Goal: Transaction & Acquisition: Purchase product/service

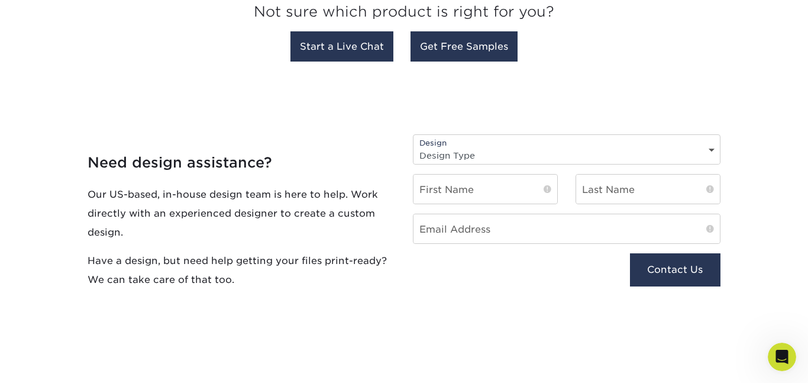
scroll to position [1166, 0]
click at [578, 153] on select "Design Type Design Edits New Design" at bounding box center [567, 154] width 306 height 17
click at [579, 156] on select "Design Type Design Edits New Design" at bounding box center [567, 154] width 306 height 17
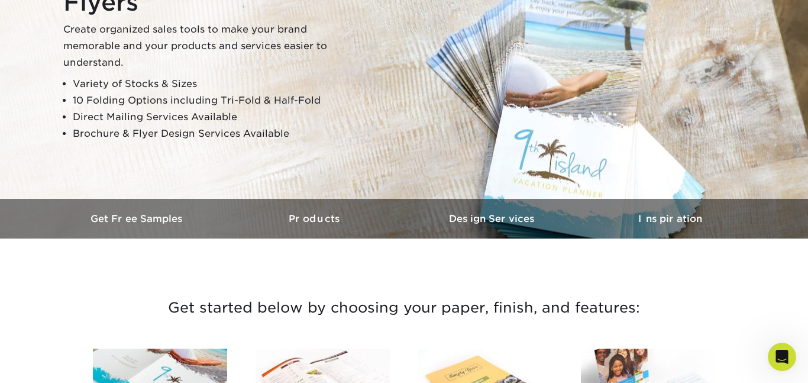
scroll to position [0, 0]
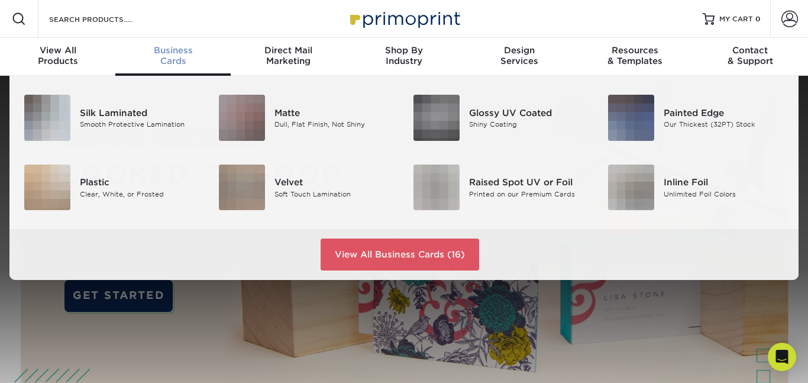
click at [177, 61] on div "Business Cards" at bounding box center [172, 55] width 115 height 21
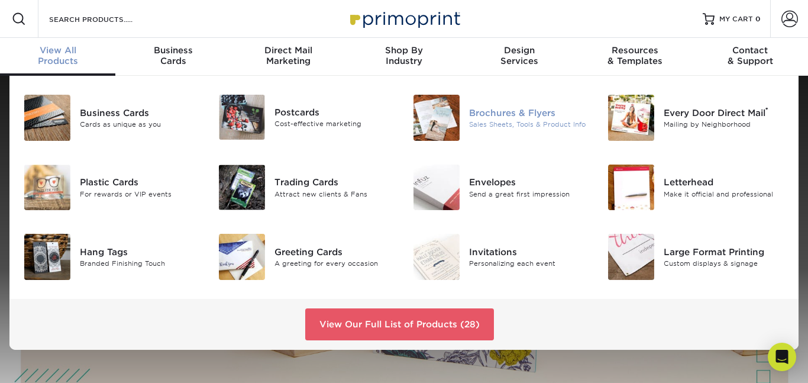
click at [524, 109] on div "Brochures & Flyers" at bounding box center [529, 112] width 121 height 13
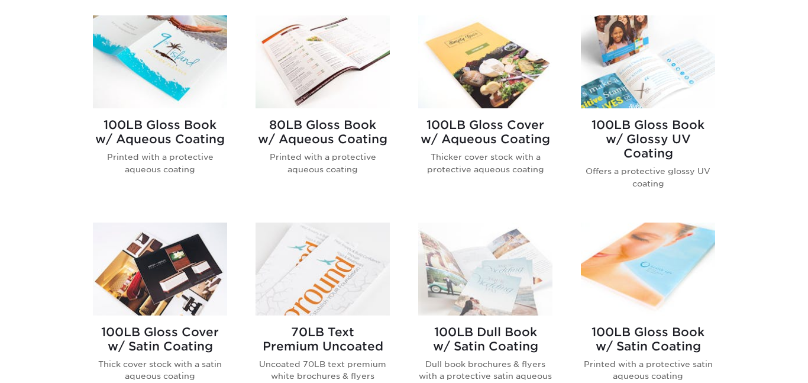
scroll to position [506, 0]
click at [231, 195] on div "100LB Gloss Book w/ Aqueous Coating Printed with a protective aqueous coating" at bounding box center [160, 111] width 163 height 193
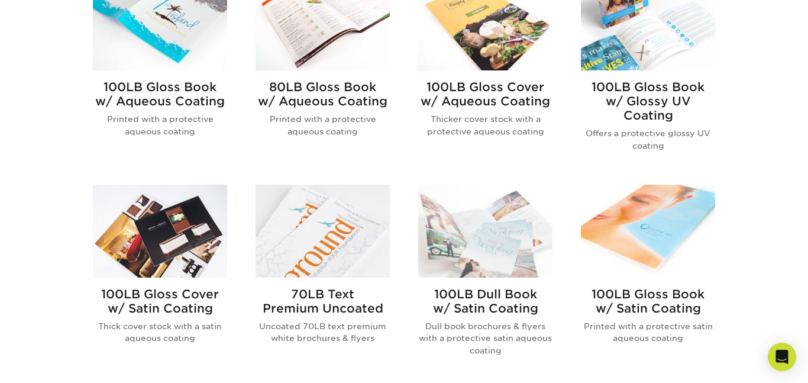
scroll to position [557, 0]
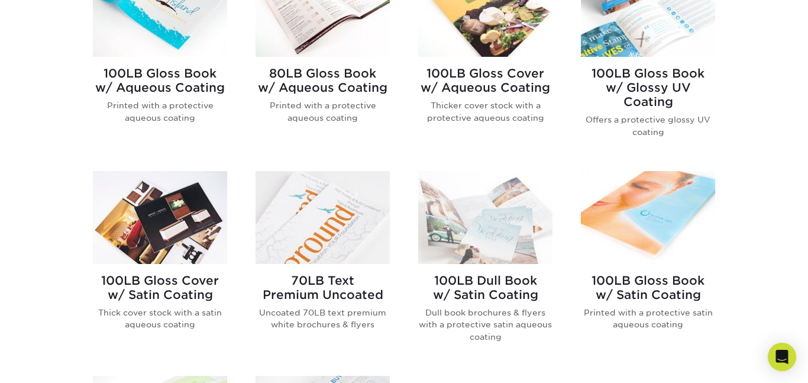
click at [483, 206] on img at bounding box center [485, 217] width 134 height 93
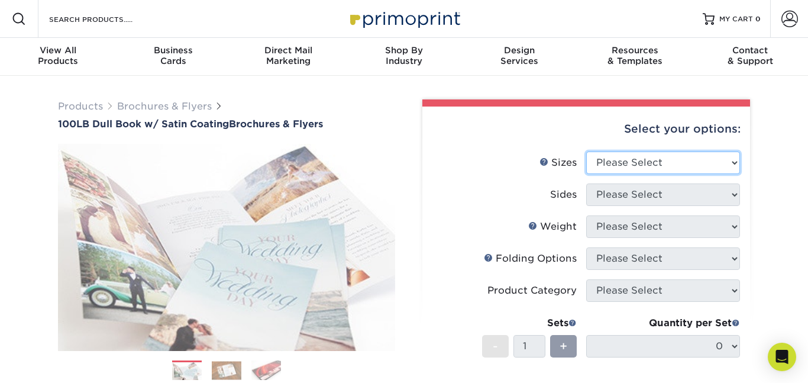
click at [646, 167] on select "Please Select 3.67" x 8.5" 3.67" x 8.5" 4" x 6" 4" x 8.5" 4" x 8.5" 4" x 9" 4" …" at bounding box center [663, 162] width 154 height 22
drag, startPoint x: 680, startPoint y: 151, endPoint x: 745, endPoint y: 80, distance: 96.3
click at [683, 167] on select "Please Select 3.67" x 8.5" 3.67" x 8.5" 4" x 6" 4" x 8.5" 4" x 8.5" 4" x 9" 4" …" at bounding box center [663, 162] width 154 height 22
click at [467, 147] on div "Select your options:" at bounding box center [586, 128] width 309 height 45
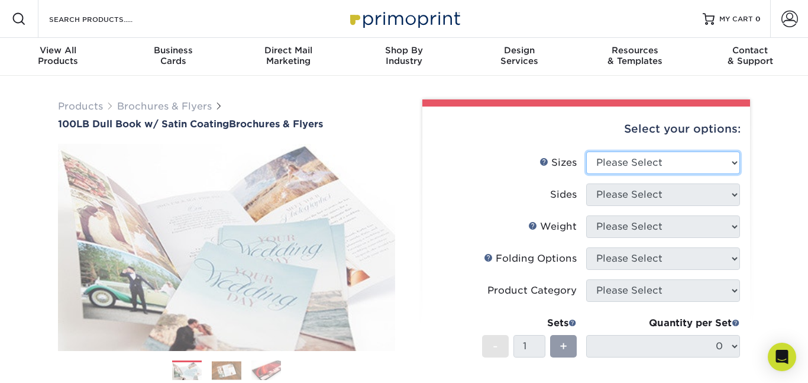
click at [625, 162] on select "Please Select 3.67" x 8.5" 3.67" x 8.5" 4" x 6" 4" x 8.5" 4" x 8.5" 4" x 9" 4" …" at bounding box center [663, 162] width 154 height 22
select select "3.67x8.50"
click at [586, 151] on select "Please Select 3.67" x 8.5" 3.67" x 8.5" 4" x 6" 4" x 8.5" 4" x 8.5" 4" x 9" 4" …" at bounding box center [663, 162] width 154 height 22
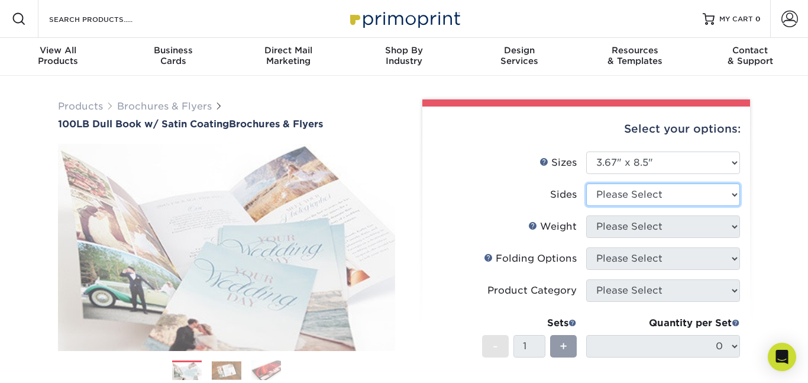
click at [648, 194] on select "Please Select Print Both Sides Print Front Only" at bounding box center [663, 194] width 154 height 22
select select "32d3c223-f82c-492b-b915-ba065a00862f"
click at [586, 183] on select "Please Select Print Both Sides Print Front Only" at bounding box center [663, 194] width 154 height 22
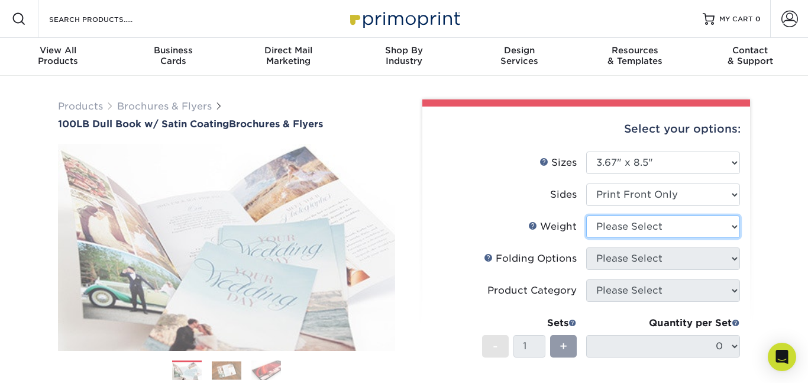
click at [667, 226] on select "Please Select 100DB" at bounding box center [663, 226] width 154 height 22
select select "100DB"
click at [586, 215] on select "Please Select 100DB" at bounding box center [663, 226] width 154 height 22
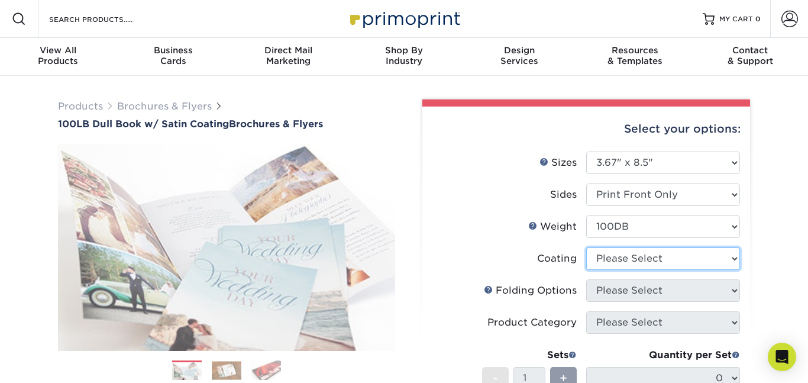
click at [661, 264] on select at bounding box center [663, 258] width 154 height 22
click at [586, 247] on select at bounding box center [663, 258] width 154 height 22
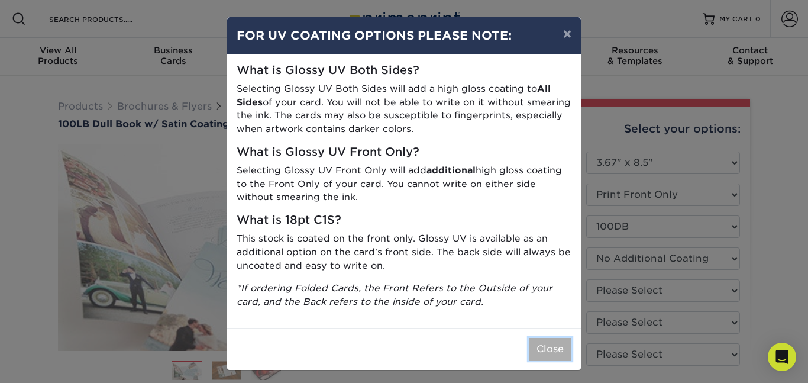
click at [547, 354] on button "Close" at bounding box center [550, 349] width 43 height 22
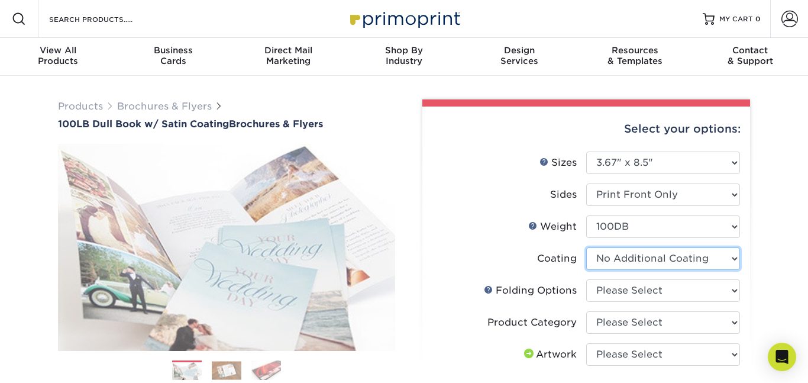
click at [638, 257] on select at bounding box center [663, 258] width 154 height 22
select select "1753ff32-3d28-4f95-990a-6fda0dbe3d7c"
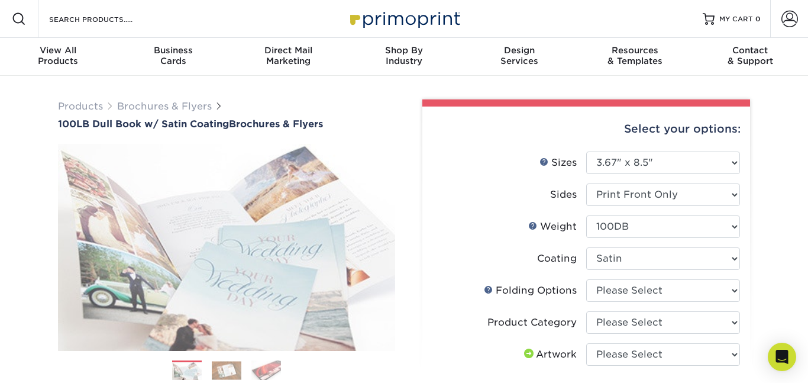
click at [586, 247] on select at bounding box center [663, 258] width 154 height 22
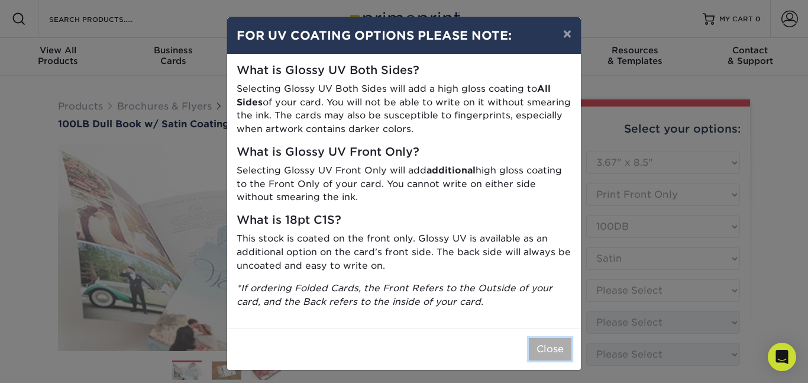
click at [564, 340] on button "Close" at bounding box center [550, 349] width 43 height 22
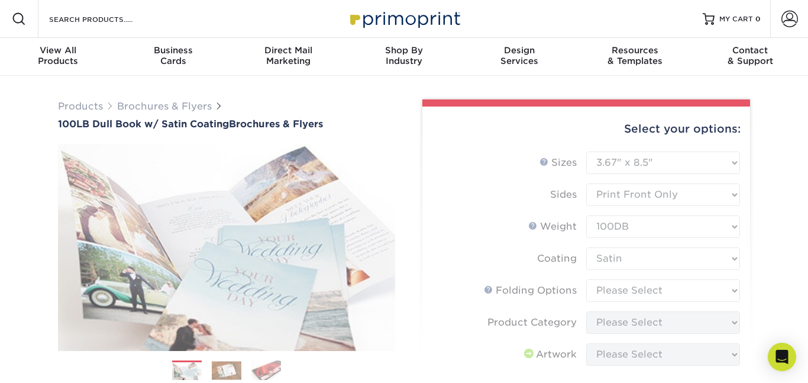
click at [653, 275] on li "Coating" at bounding box center [586, 263] width 308 height 32
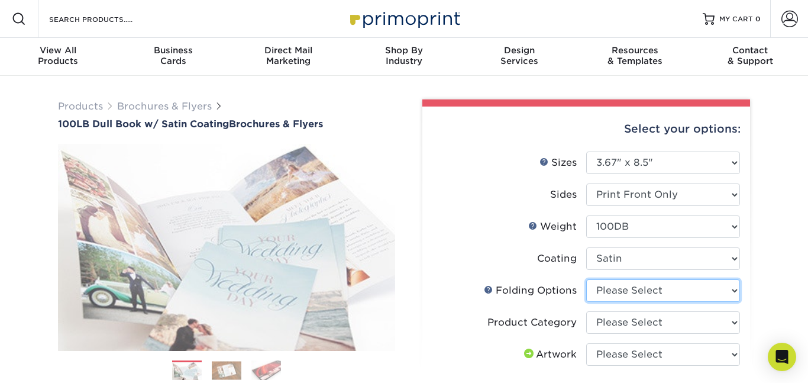
click at [650, 288] on select "Please Select FLAT - No Folding Tri-Fold / Letter Fold Z-Fold Half-Fold" at bounding box center [663, 290] width 154 height 22
select select "9b1d5825-34d1-4721-9874-ed79abb003d7"
click at [586, 279] on select "Please Select FLAT - No Folding Tri-Fold / Letter Fold Z-Fold Half-Fold" at bounding box center [663, 290] width 154 height 22
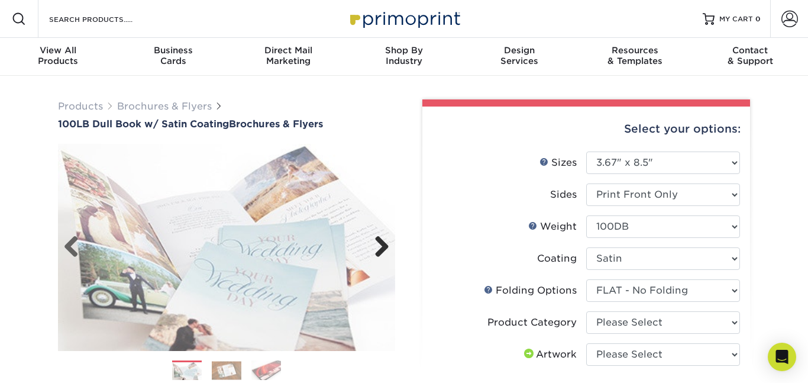
click at [379, 241] on link "Next" at bounding box center [378, 247] width 24 height 24
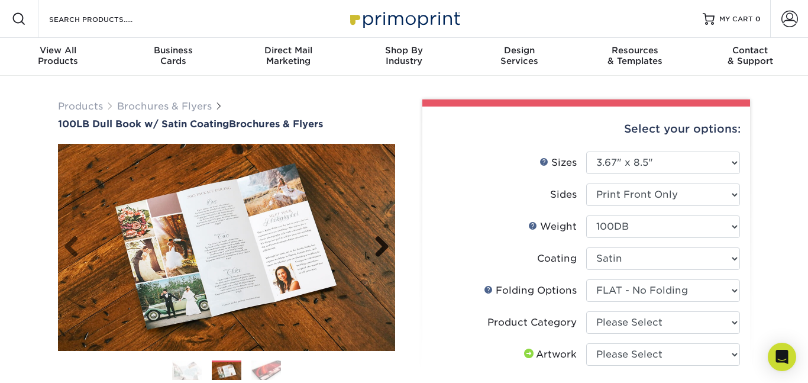
click at [380, 241] on link "Next" at bounding box center [378, 247] width 24 height 24
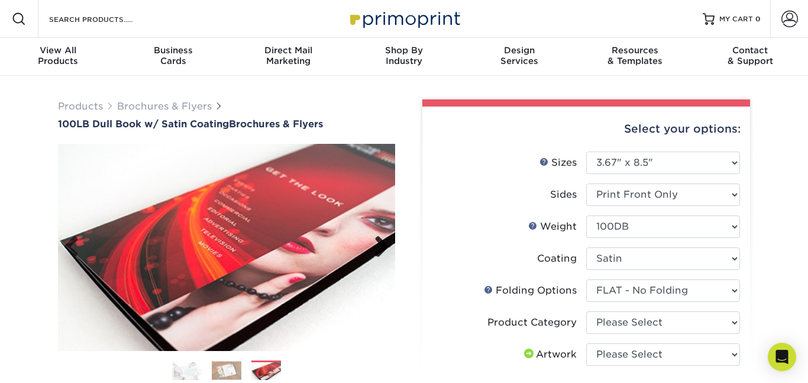
click at [382, 241] on link "Next" at bounding box center [378, 247] width 24 height 24
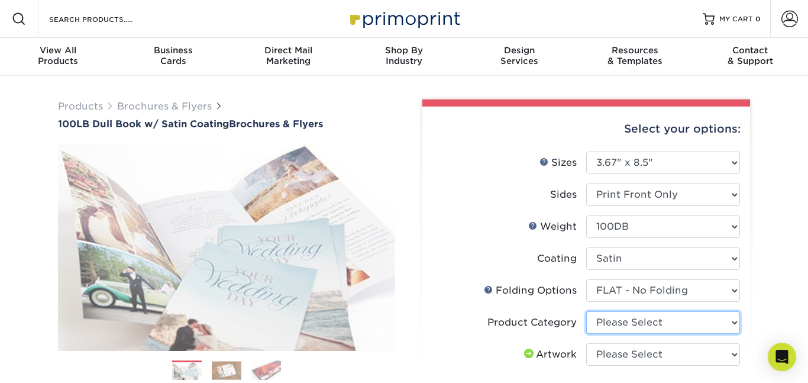
click at [641, 325] on select "Please Select Flyers and Brochures" at bounding box center [663, 322] width 154 height 22
select select "1a668080-6b7c-4174-b399-2c3833b27ef4"
click at [586, 311] on select "Please Select Flyers and Brochures" at bounding box center [663, 322] width 154 height 22
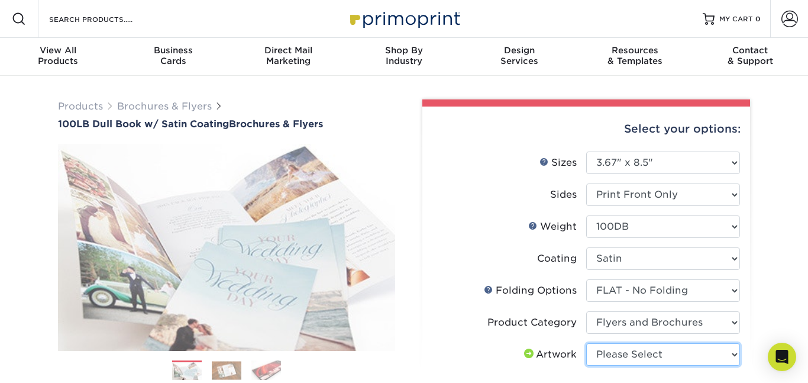
click at [651, 352] on select "Please Select I will upload files I need a design - $175" at bounding box center [663, 354] width 154 height 22
click at [586, 343] on select "Please Select I will upload files I need a design - $175" at bounding box center [663, 354] width 154 height 22
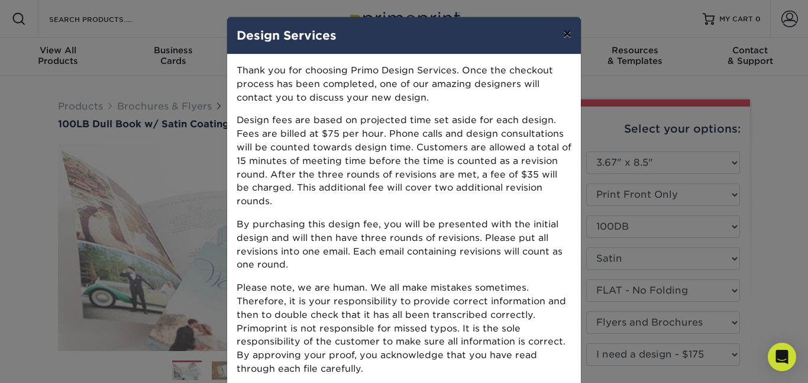
click at [564, 29] on button "×" at bounding box center [567, 33] width 27 height 33
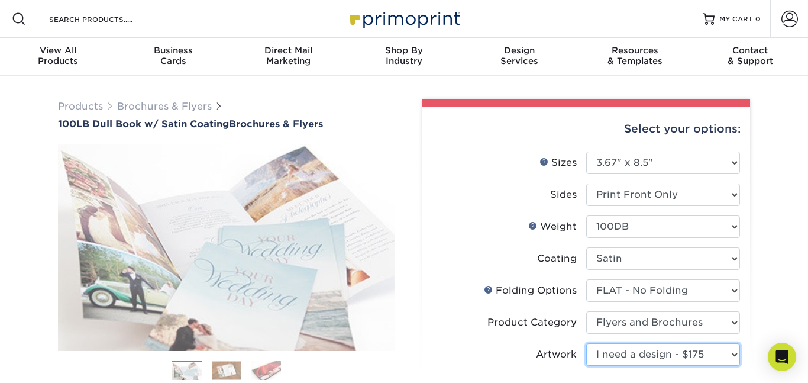
click at [683, 351] on select "Please Select I will upload files I need a design - $175" at bounding box center [663, 354] width 154 height 22
select select "upload"
click at [586, 343] on select "Please Select I will upload files I need a design - $175" at bounding box center [663, 354] width 154 height 22
click at [535, 343] on label "Artwork" at bounding box center [509, 354] width 154 height 22
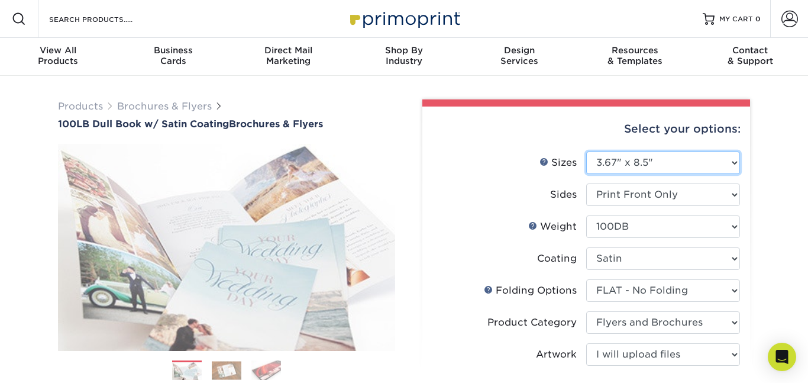
click at [618, 162] on select "Please Select 3.67" x 8.5" 3.67" x 8.5" 4" x 6" 4" x 8.5" 4" x 8.5" 4" x 9" 4" …" at bounding box center [663, 162] width 154 height 22
select select "8.50x11.00"
click at [586, 151] on select "Please Select 3.67" x 8.5" 3.67" x 8.5" 4" x 6" 4" x 8.5" 4" x 8.5" 4" x 9" 4" …" at bounding box center [663, 162] width 154 height 22
select select "-1"
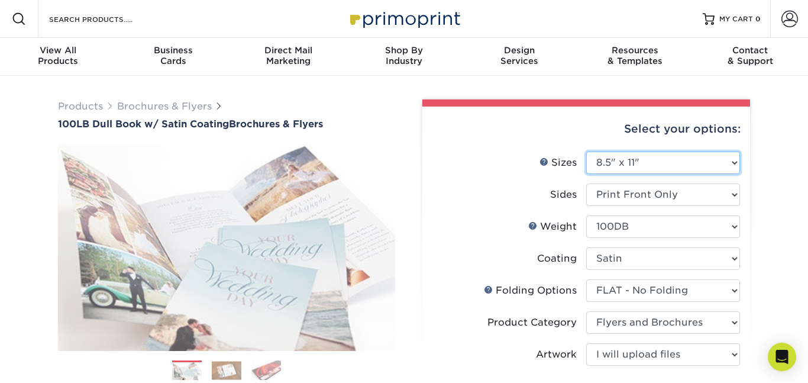
select select
select select "-1"
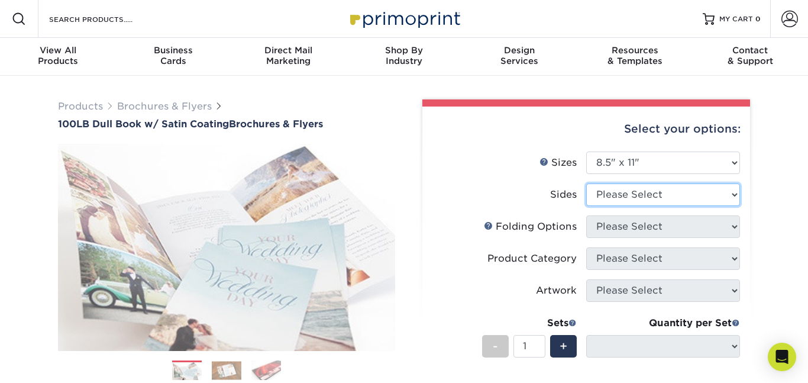
click at [648, 189] on select "Please Select Print Both Sides Print Front Only" at bounding box center [663, 194] width 154 height 22
select select "32d3c223-f82c-492b-b915-ba065a00862f"
click at [586, 183] on select "Please Select Print Both Sides Print Front Only" at bounding box center [663, 194] width 154 height 22
select select
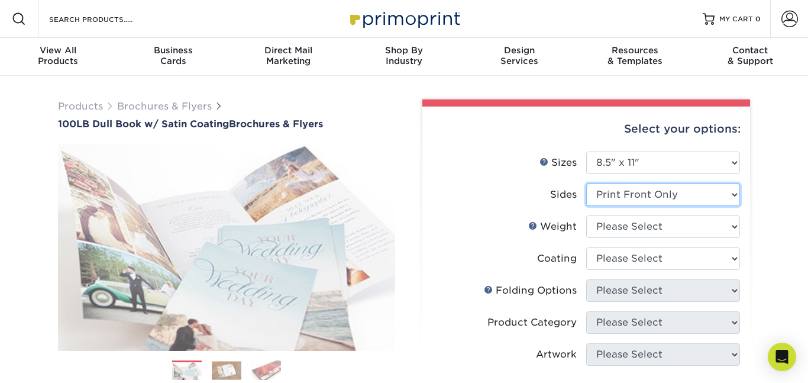
click at [659, 192] on select "Please Select Print Both Sides Print Front Only" at bounding box center [663, 194] width 154 height 22
select select "-1"
click at [586, 183] on select "Please Select Print Both Sides Print Front Only" at bounding box center [663, 194] width 154 height 22
select select
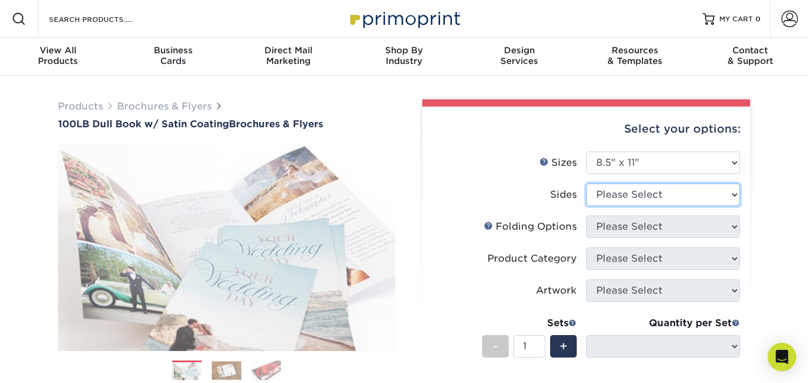
click at [660, 198] on select "Please Select Print Both Sides Print Front Only" at bounding box center [663, 194] width 154 height 22
select select "13abbda7-1d64-4f25-8bb2-c179b224825d"
click at [586, 183] on select "Please Select Print Both Sides Print Front Only" at bounding box center [663, 194] width 154 height 22
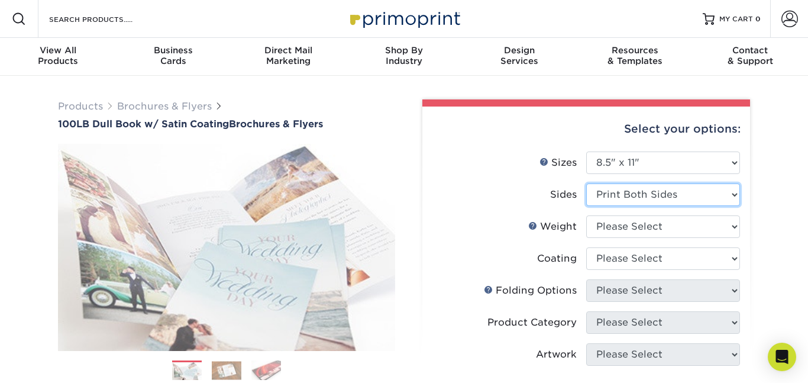
click at [651, 197] on select "Please Select Print Both Sides Print Front Only" at bounding box center [663, 194] width 154 height 22
click at [586, 183] on select "Please Select Print Both Sides Print Front Only" at bounding box center [663, 194] width 154 height 22
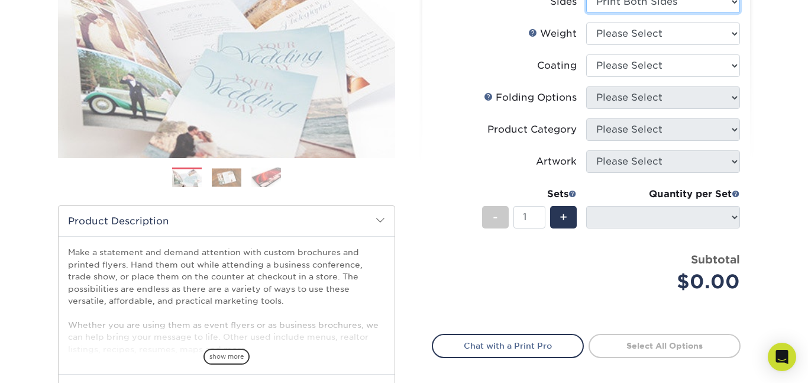
scroll to position [204, 0]
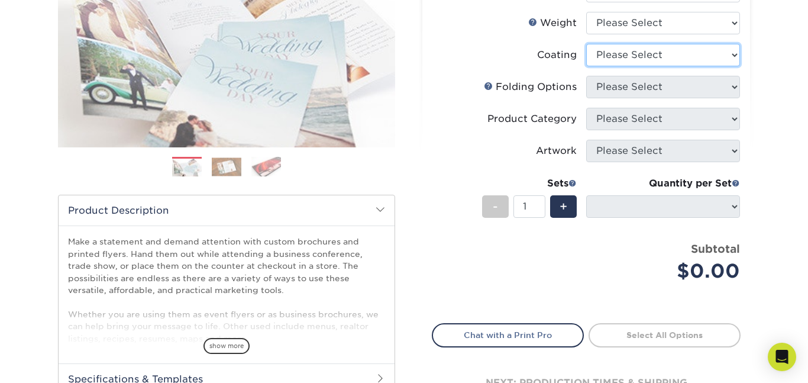
click at [676, 56] on select at bounding box center [663, 55] width 154 height 22
select select
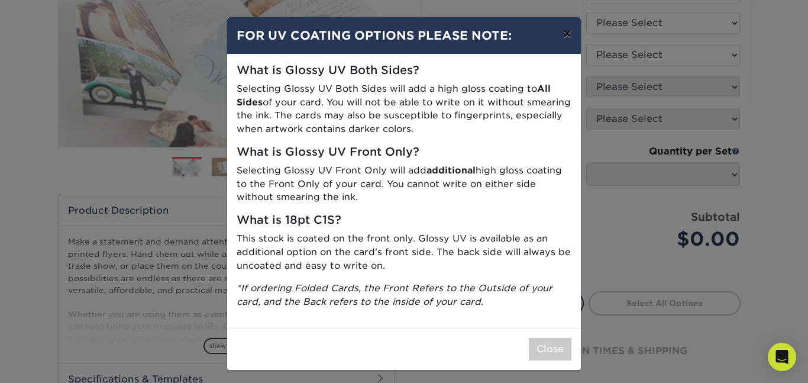
click at [563, 32] on button "×" at bounding box center [567, 33] width 27 height 33
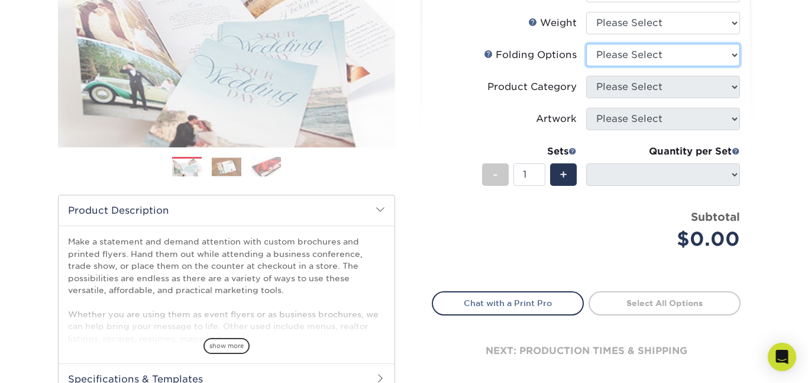
click at [634, 57] on select "Please Select FLAT - No Folding Tri-Fold / Letter Fold Z-Fold Half-Fold" at bounding box center [663, 55] width 154 height 22
click at [643, 60] on select "Please Select FLAT - No Folding Tri-Fold / Letter Fold Z-Fold Half-Fold" at bounding box center [663, 55] width 154 height 22
select select "9b1d5825-34d1-4721-9874-ed79abb003d7"
click at [586, 44] on select "Please Select FLAT - No Folding Tri-Fold / Letter Fold Z-Fold Half-Fold" at bounding box center [663, 55] width 154 height 22
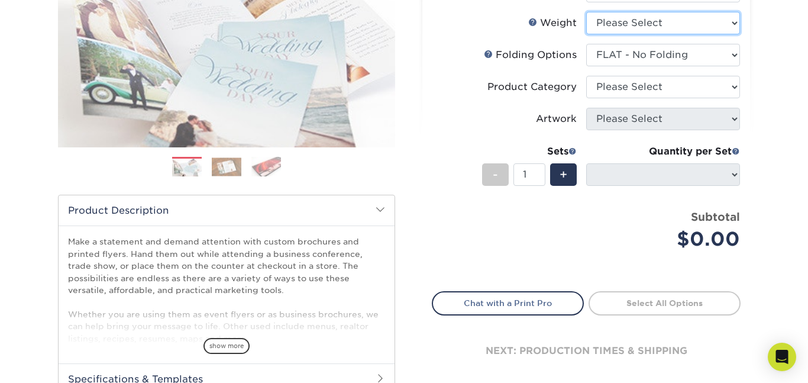
click at [649, 21] on select "Please Select 100DB" at bounding box center [663, 23] width 154 height 22
select select "100DB"
click at [586, 12] on select "Please Select 100DB" at bounding box center [663, 23] width 154 height 22
select select
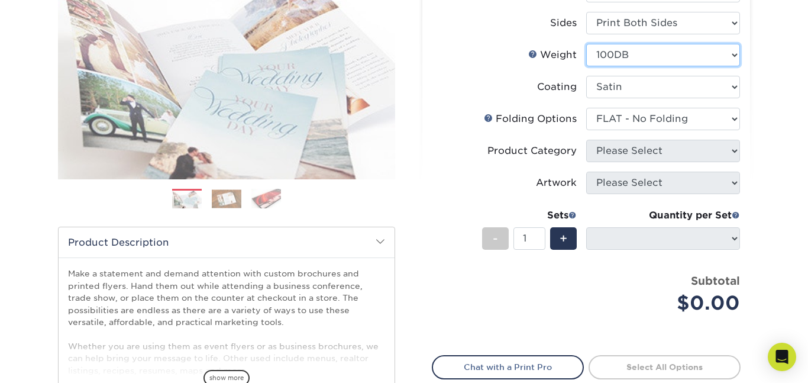
scroll to position [159, 0]
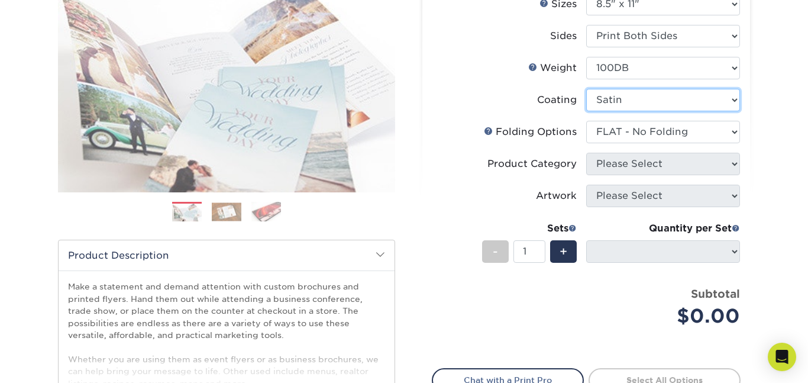
click at [625, 99] on select at bounding box center [663, 100] width 154 height 22
select select "3e7618de-abca-4bda-9f97-8b9129e913d8"
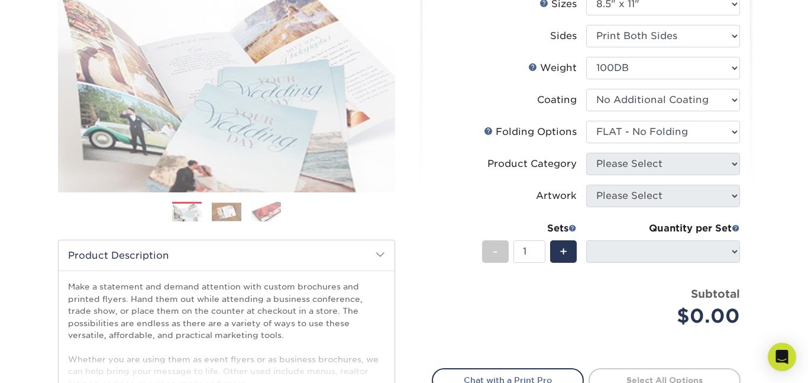
click at [586, 89] on select at bounding box center [663, 100] width 154 height 22
select select "-1"
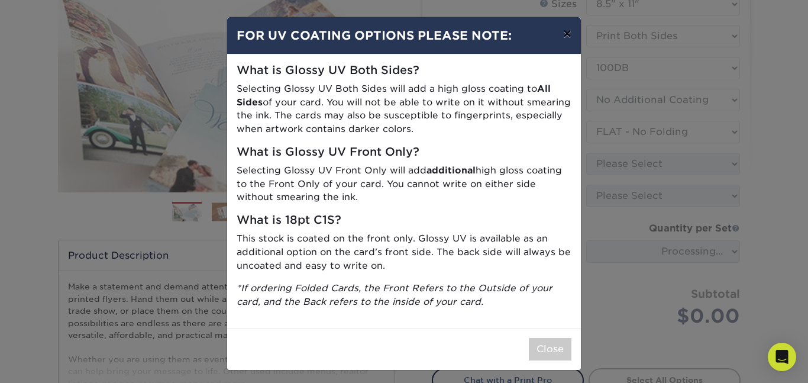
click at [564, 36] on button "×" at bounding box center [567, 33] width 27 height 33
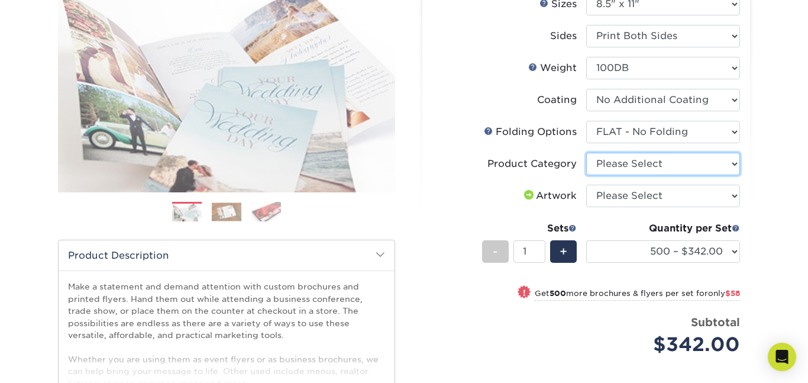
click at [617, 164] on select "Please Select Flyers and Brochures" at bounding box center [663, 164] width 154 height 22
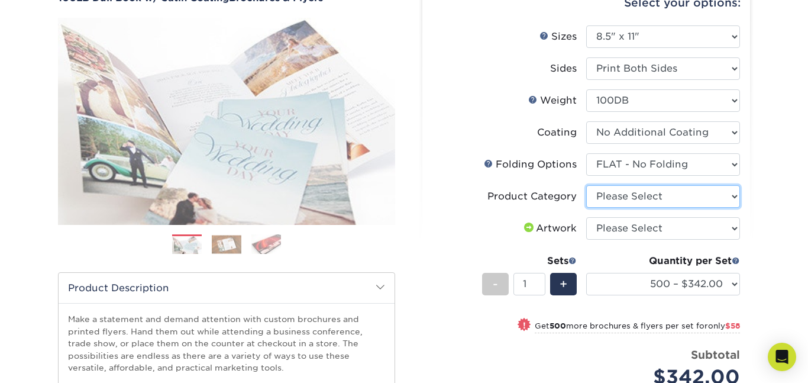
scroll to position [121, 0]
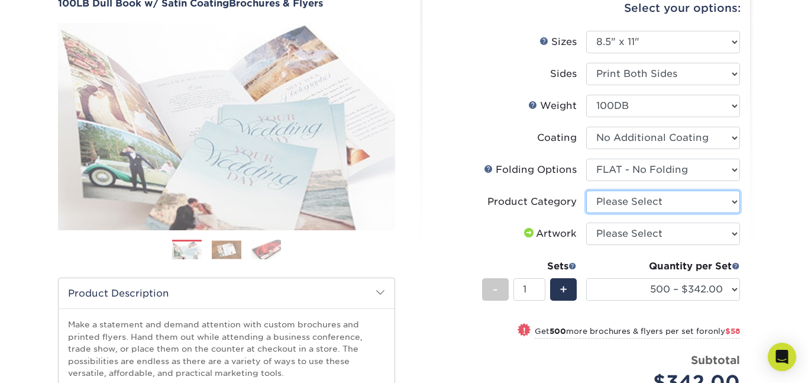
click at [624, 203] on select "Please Select Flyers and Brochures" at bounding box center [663, 202] width 154 height 22
select select "1a668080-6b7c-4174-b399-2c3833b27ef4"
click at [586, 191] on select "Please Select Flyers and Brochures" at bounding box center [663, 202] width 154 height 22
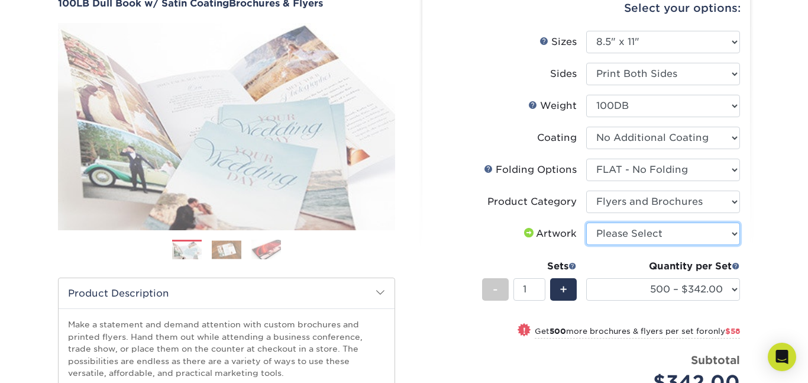
click at [644, 234] on select "Please Select I will upload files I need a design - $175" at bounding box center [663, 233] width 154 height 22
select select "upload"
click at [586, 222] on select "Please Select I will upload files I need a design - $175" at bounding box center [663, 233] width 154 height 22
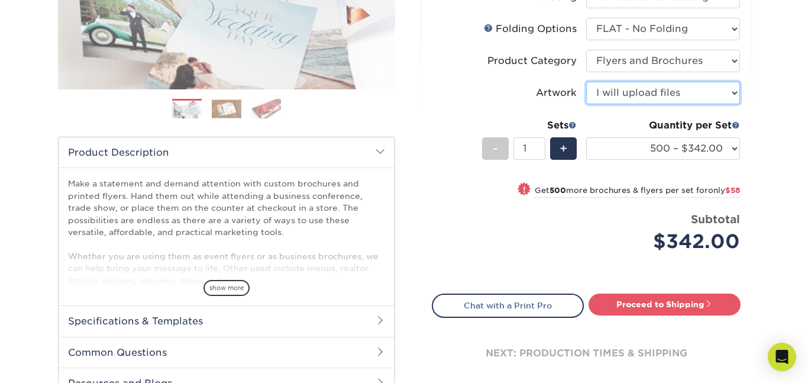
scroll to position [262, 0]
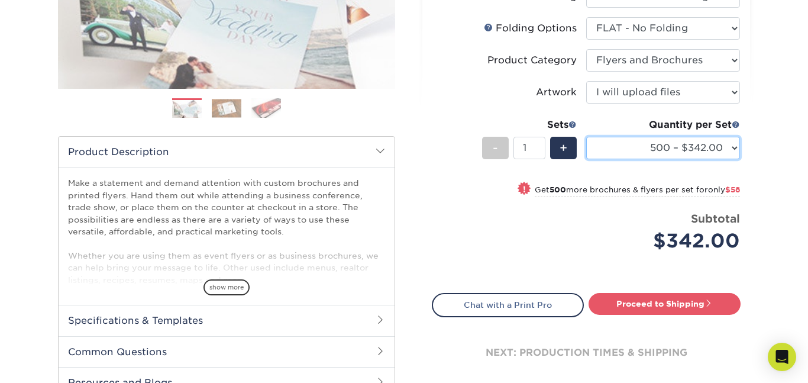
click at [679, 141] on select "500 – $342.00 1000 – $400.00 2000 – $530.00 2500 – $663.00 3000 – $715.00 4000 …" at bounding box center [663, 148] width 154 height 22
click at [670, 147] on select "500 – $342.00 1000 – $400.00 2000 – $530.00 2500 – $663.00 3000 – $715.00 4000 …" at bounding box center [663, 148] width 154 height 22
click at [670, 153] on select "500 – $342.00 1000 – $400.00 2000 – $530.00 2500 – $663.00 3000 – $715.00 4000 …" at bounding box center [663, 148] width 154 height 22
click at [514, 254] on div "Price per set $342.00" at bounding box center [509, 233] width 154 height 45
click at [539, 299] on link "Chat with a Print Pro" at bounding box center [508, 305] width 152 height 24
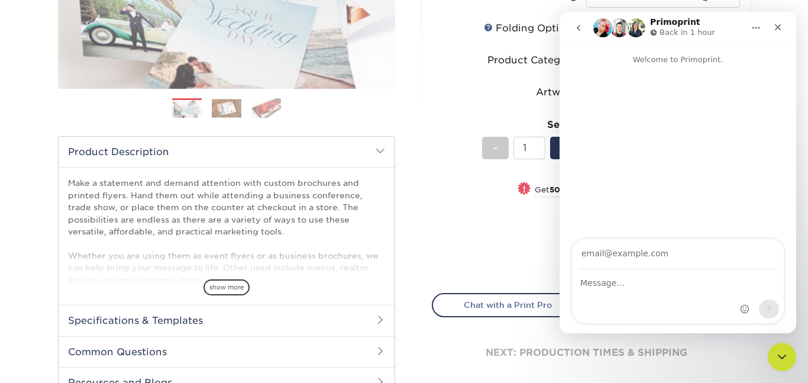
scroll to position [0, 0]
click at [702, 296] on div "Intercom messenger" at bounding box center [678, 296] width 212 height 53
click at [664, 292] on div "Intercom messenger" at bounding box center [678, 296] width 212 height 53
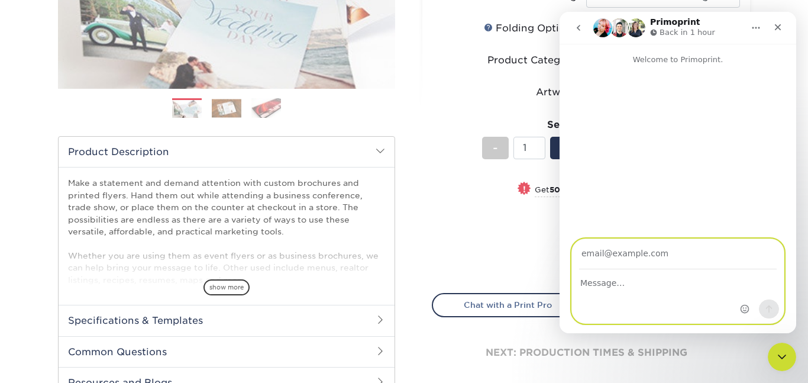
click at [618, 284] on textarea "Message…" at bounding box center [678, 280] width 212 height 20
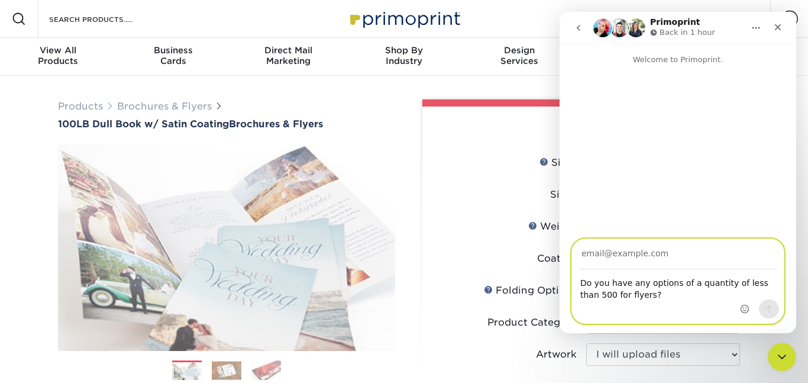
type textarea "Do you have any options of a quantity of less than 500 for flyers?"
click at [657, 259] on input "Your email" at bounding box center [678, 254] width 198 height 30
type input "942776@kaneland.org"
click at [773, 311] on icon "Send a message…" at bounding box center [768, 308] width 9 height 9
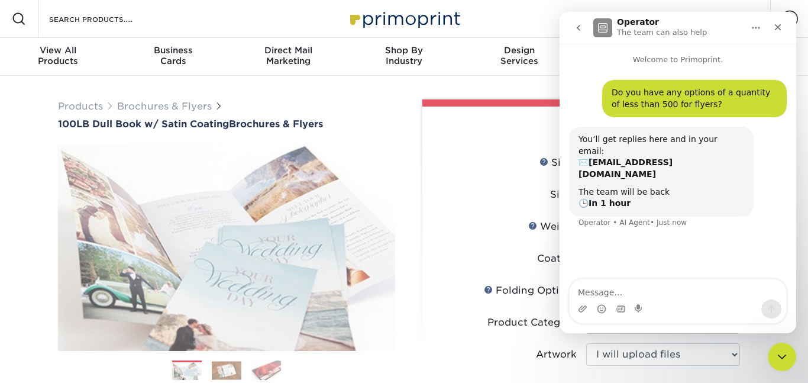
click at [626, 209] on div "You’ll get replies here and in your email: ✉️ 942776@kaneland.org The team will…" at bounding box center [678, 185] width 218 height 116
click at [418, 99] on div "Select your options: Sizes Help Sizes 4" x 6" -" at bounding box center [581, 379] width 337 height 560
click at [782, 24] on icon "Close" at bounding box center [777, 26] width 9 height 9
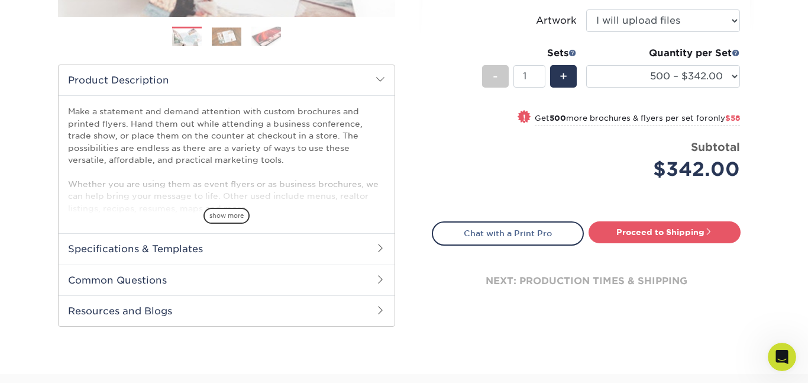
scroll to position [317, 0]
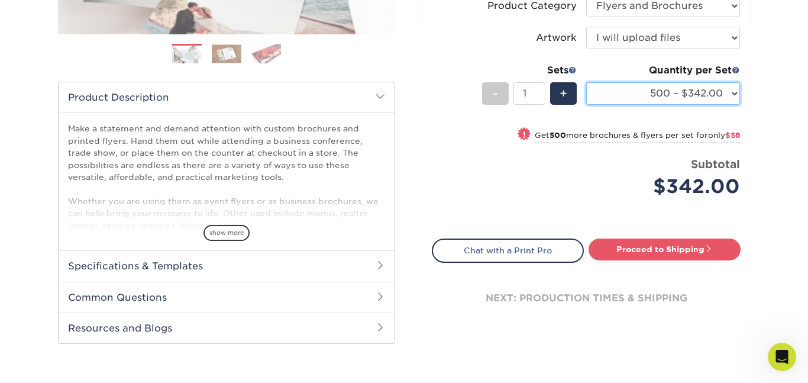
click at [656, 92] on select "500 – $342.00 1000 – $400.00 2000 – $530.00 2500 – $663.00 3000 – $715.00 4000 …" at bounding box center [663, 93] width 154 height 22
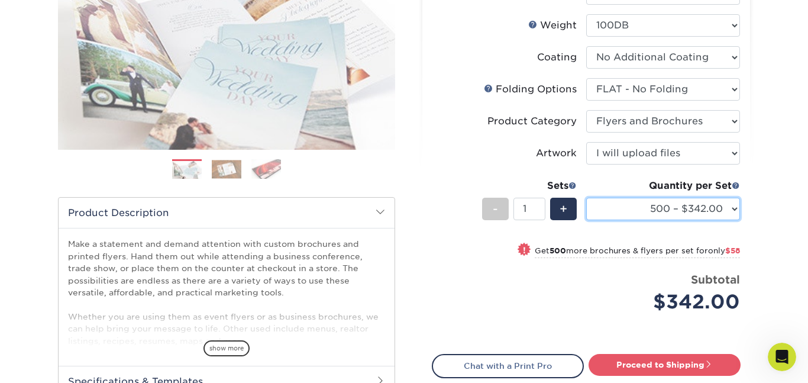
scroll to position [202, 0]
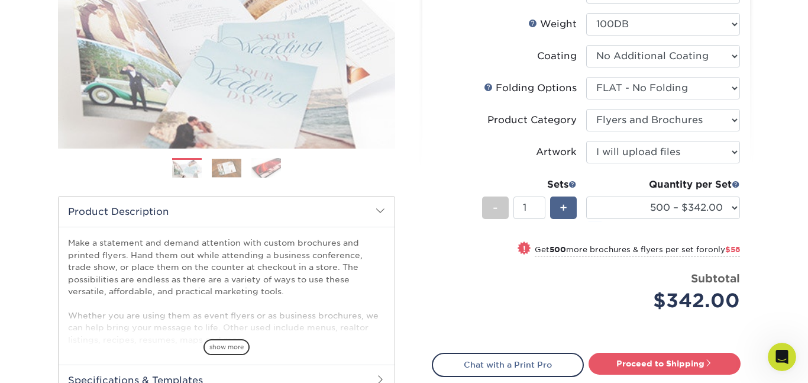
click at [570, 207] on div "+" at bounding box center [563, 207] width 27 height 22
type input "2"
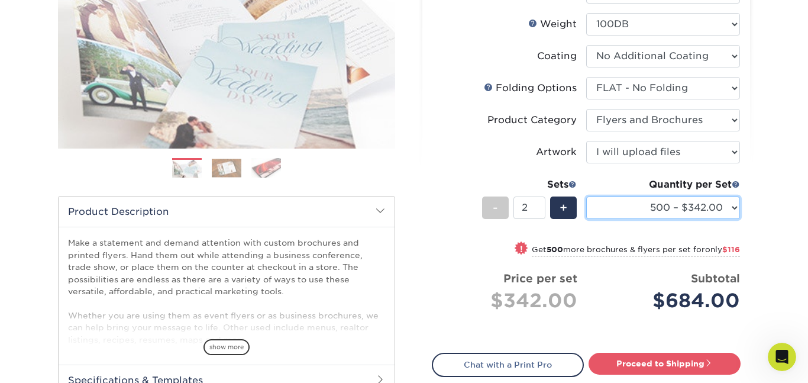
click at [635, 214] on select "500 – $342.00 1000 – $400.00 2000 – $530.00 2500 – $663.00 3000 – $715.00 4000 …" at bounding box center [663, 207] width 154 height 22
click at [586, 196] on select "500 – $342.00 1000 – $400.00 2000 – $530.00 2500 – $663.00 3000 – $715.00 4000 …" at bounding box center [663, 207] width 154 height 22
click at [685, 214] on select "500 – $342.00 1000 – $400.00 2000 – $530.00 2500 – $663.00 3000 – $715.00 4000 …" at bounding box center [663, 207] width 154 height 22
click at [586, 196] on select "500 – $342.00 1000 – $400.00 2000 – $530.00 2500 – $663.00 3000 – $715.00 4000 …" at bounding box center [663, 207] width 154 height 22
click at [718, 190] on div "Quantity per Set" at bounding box center [663, 184] width 154 height 14
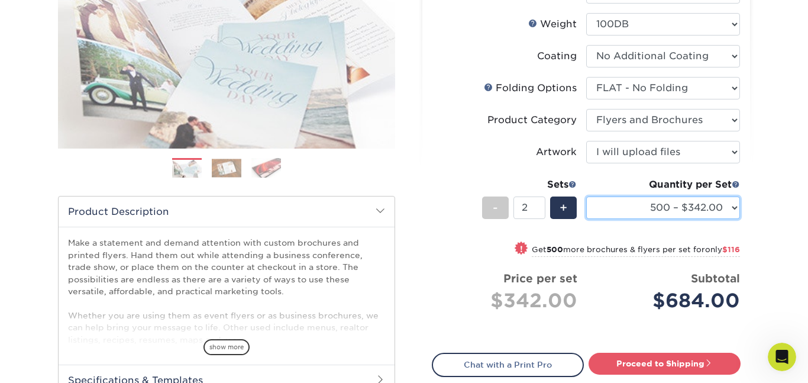
click at [699, 201] on select "500 – $342.00 1000 – $400.00 2000 – $530.00 2500 – $663.00 3000 – $715.00 4000 …" at bounding box center [663, 207] width 154 height 22
select select "1000 – $400.00"
click at [586, 196] on select "500 – $342.00 1000 – $400.00 2000 – $530.00 2500 – $663.00 3000 – $715.00 4000 …" at bounding box center [663, 207] width 154 height 22
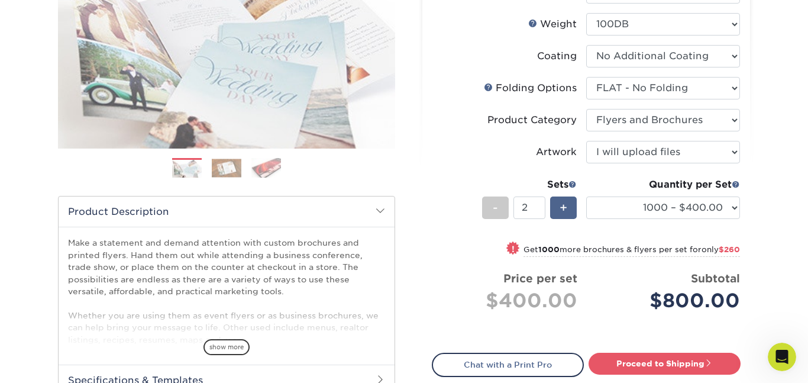
click at [568, 206] on div "+" at bounding box center [563, 207] width 27 height 22
click at [569, 208] on div "+" at bounding box center [563, 207] width 27 height 22
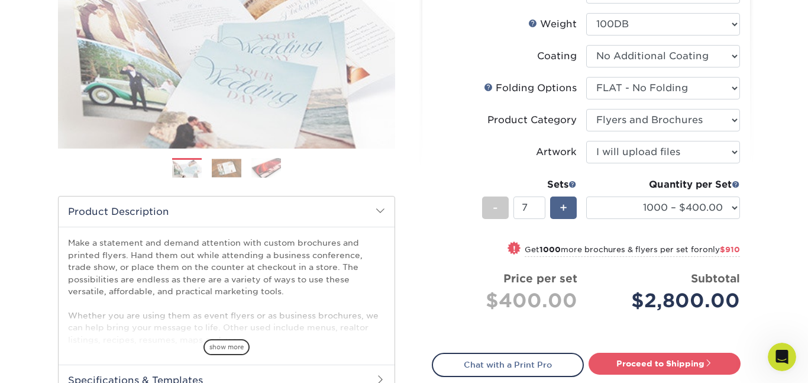
click at [569, 208] on div "+" at bounding box center [563, 207] width 27 height 22
type input "10"
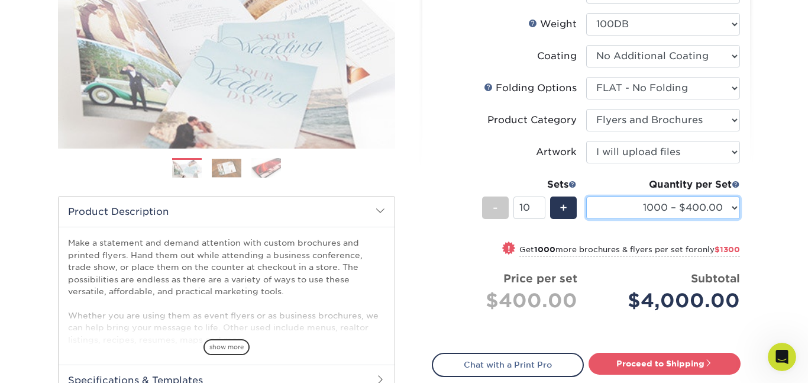
click at [661, 207] on select "500 – $342.00 1000 – $400.00 2000 – $530.00 2500 – $663.00 3000 – $715.00 4000 …" at bounding box center [663, 207] width 154 height 22
select select "10000 – $1537.00"
click at [586, 196] on select "500 – $342.00 1000 – $400.00 2000 – $530.00 2500 – $663.00 3000 – $715.00 4000 …" at bounding box center [663, 207] width 154 height 22
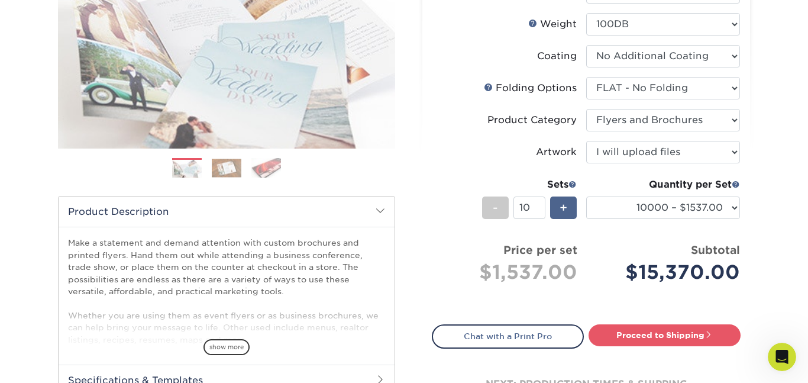
click at [569, 202] on div "+" at bounding box center [563, 207] width 27 height 22
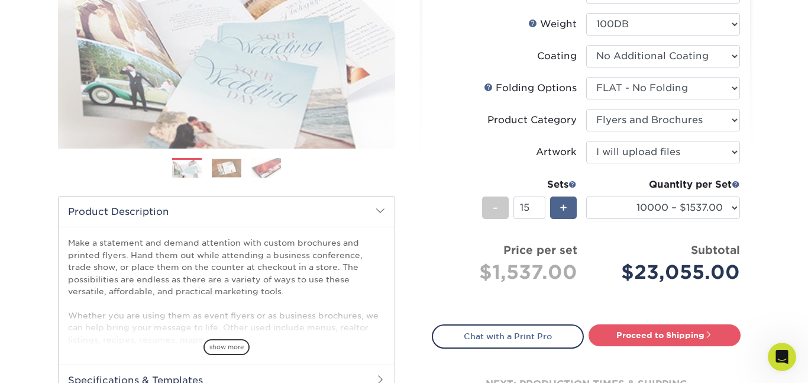
click at [569, 202] on div "+" at bounding box center [563, 207] width 27 height 22
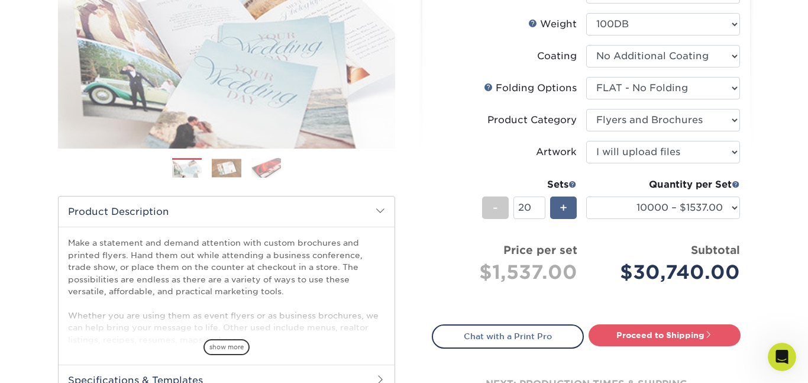
click at [569, 202] on div "+" at bounding box center [563, 207] width 27 height 22
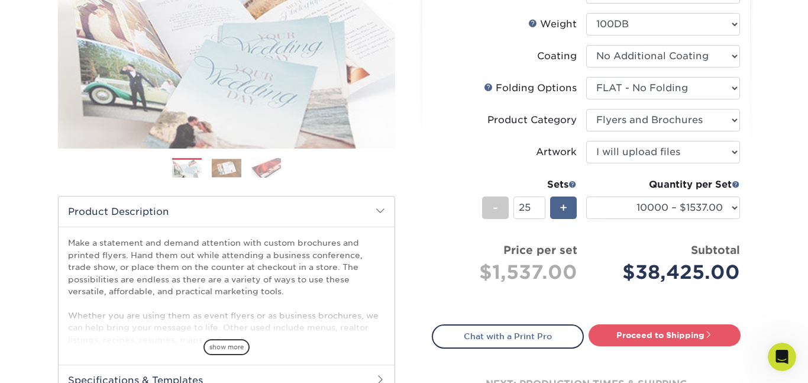
click at [569, 202] on div "+" at bounding box center [563, 207] width 27 height 22
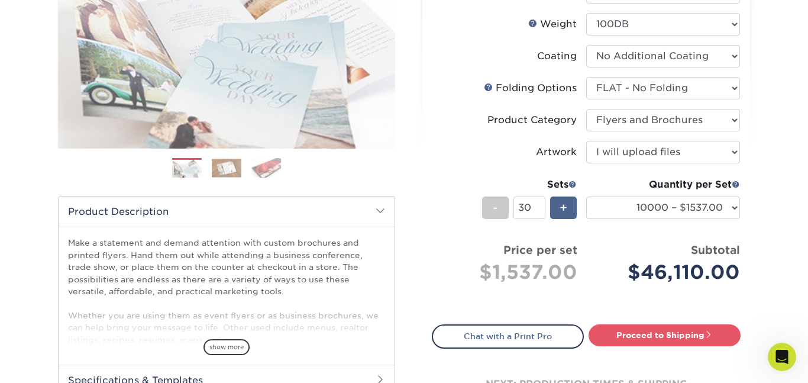
click at [569, 202] on div "+" at bounding box center [563, 207] width 27 height 22
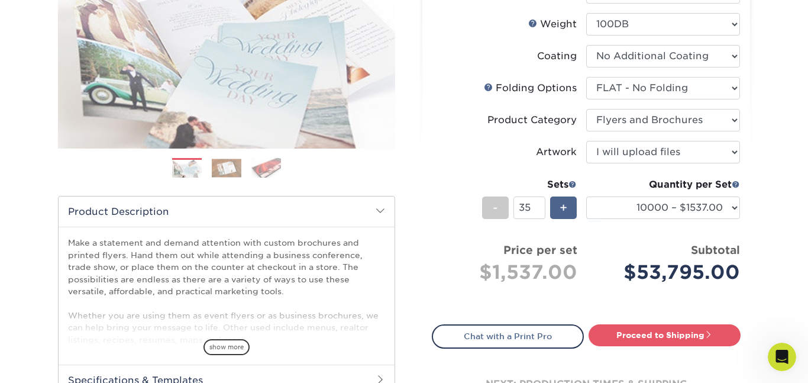
click at [569, 202] on div "+" at bounding box center [563, 207] width 27 height 22
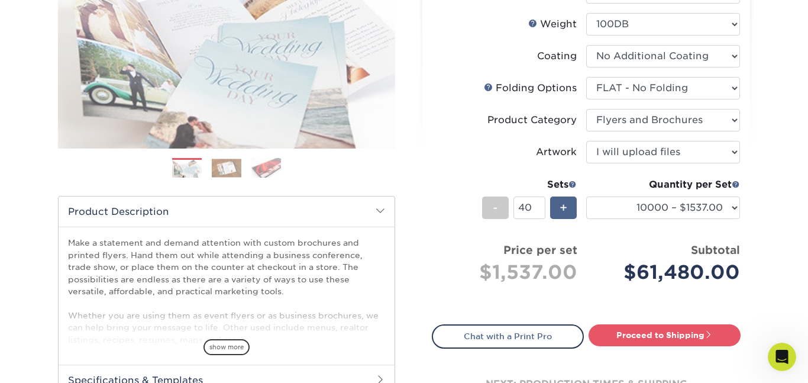
click at [569, 202] on div "+" at bounding box center [563, 207] width 27 height 22
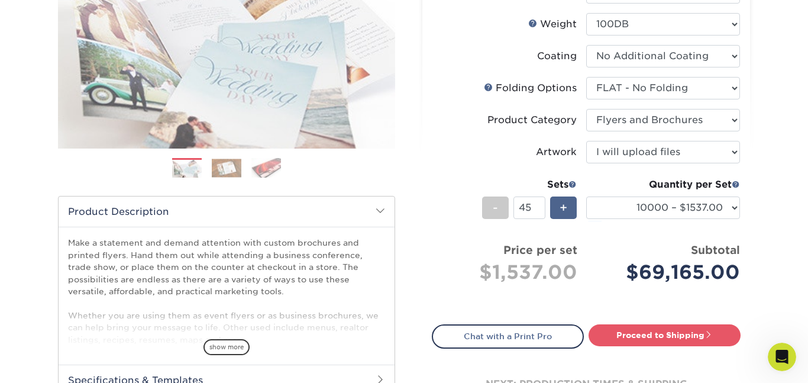
click at [569, 202] on div "+" at bounding box center [563, 207] width 27 height 22
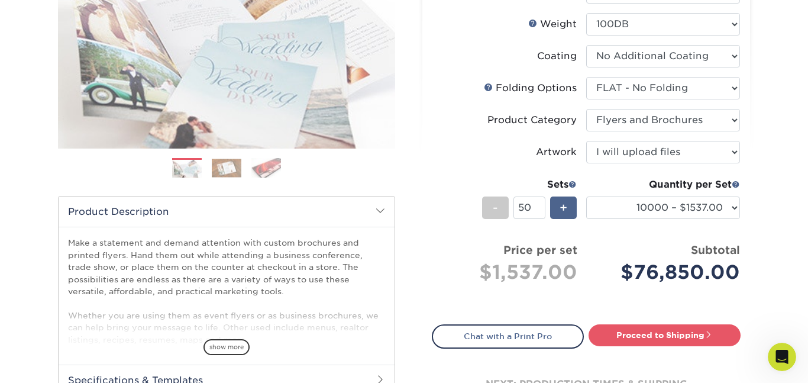
click at [569, 202] on div "+" at bounding box center [563, 207] width 27 height 22
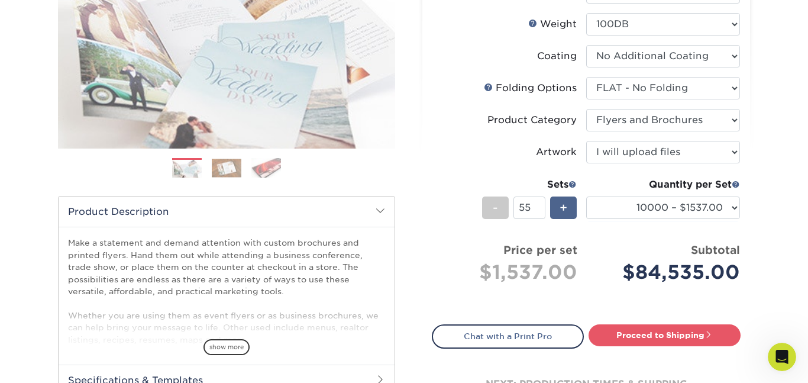
click at [569, 202] on div "+" at bounding box center [563, 207] width 27 height 22
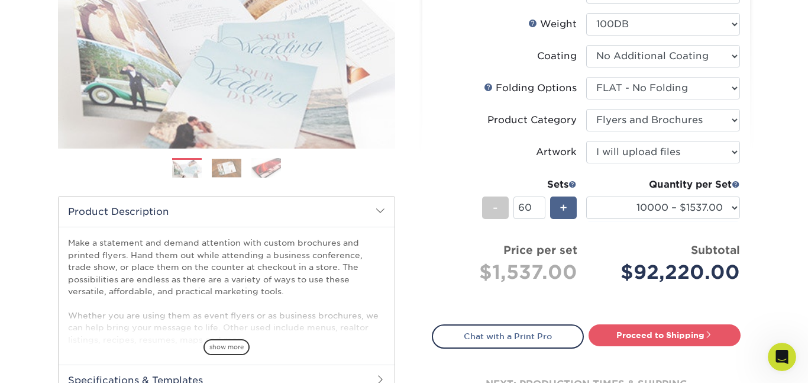
click at [569, 202] on div "+" at bounding box center [563, 207] width 27 height 22
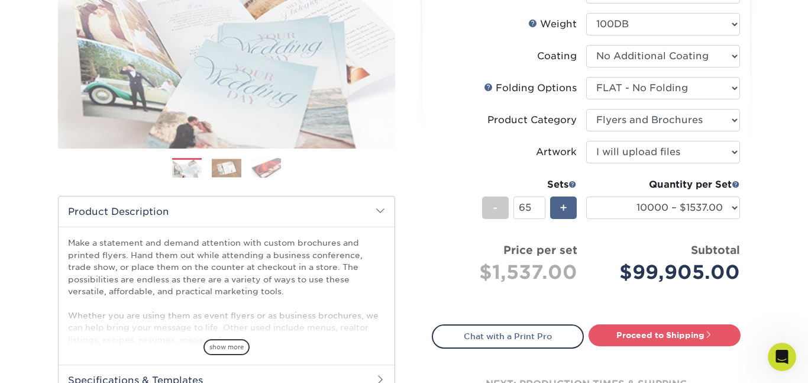
click at [569, 202] on div "+" at bounding box center [563, 207] width 27 height 22
click at [494, 210] on span "-" at bounding box center [495, 208] width 5 height 18
click at [493, 209] on span "-" at bounding box center [495, 208] width 5 height 18
click at [563, 207] on span "+" at bounding box center [564, 208] width 8 height 18
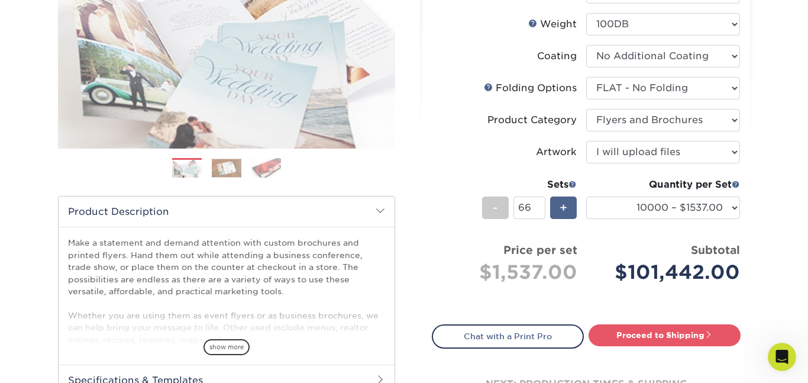
click at [563, 207] on span "+" at bounding box center [564, 208] width 8 height 18
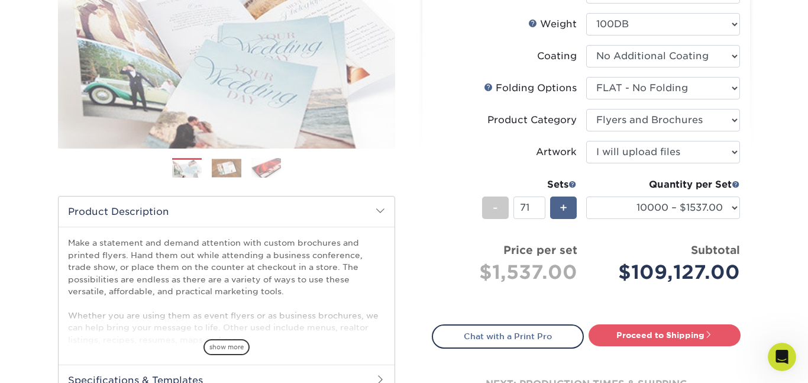
click at [563, 207] on span "+" at bounding box center [564, 208] width 8 height 18
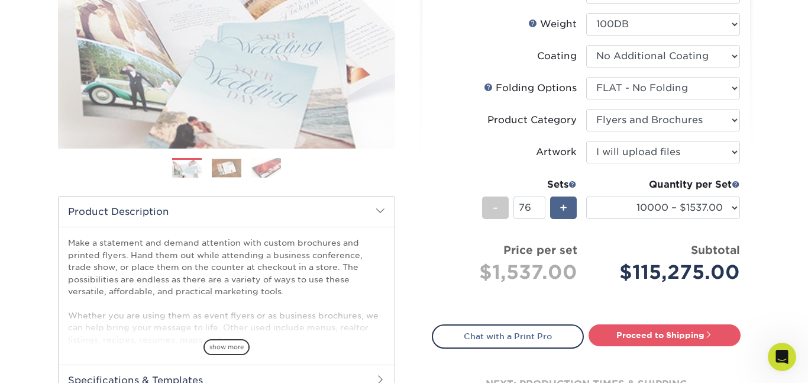
click at [563, 207] on span "+" at bounding box center [564, 208] width 8 height 18
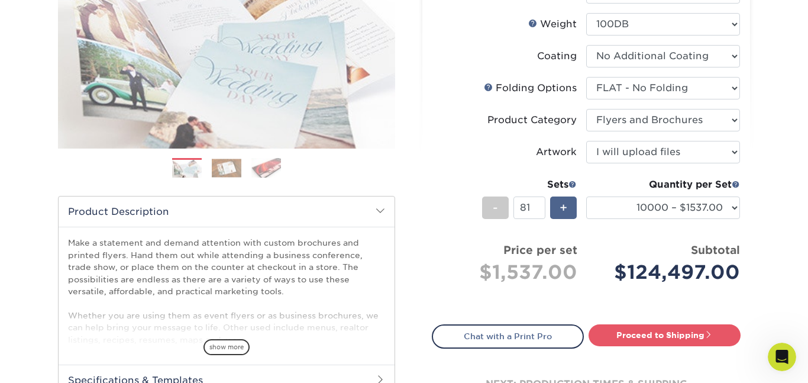
click at [563, 207] on span "+" at bounding box center [564, 208] width 8 height 18
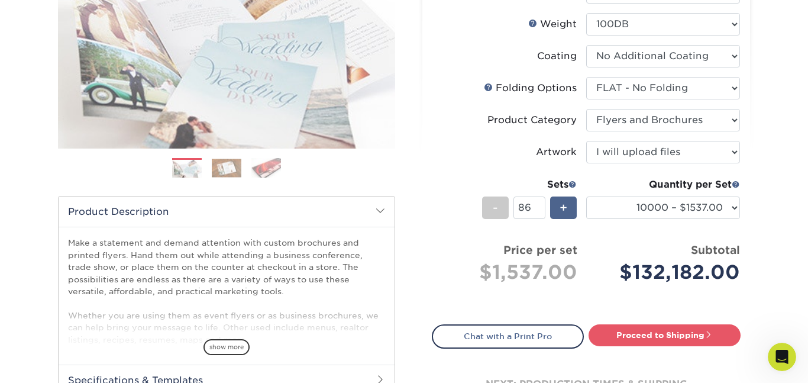
click at [563, 207] on span "+" at bounding box center [564, 208] width 8 height 18
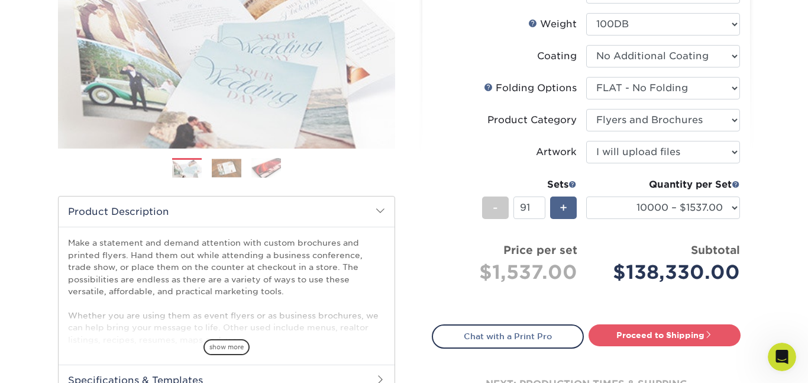
click at [563, 207] on span "+" at bounding box center [564, 208] width 8 height 18
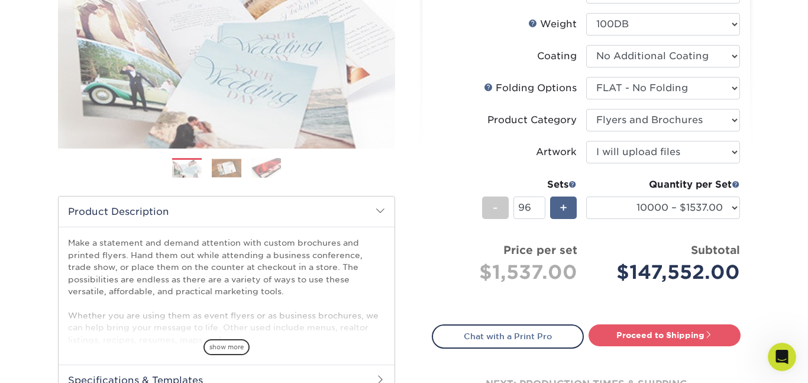
click at [563, 207] on span "+" at bounding box center [564, 208] width 8 height 18
click at [498, 209] on div "-" at bounding box center [495, 207] width 27 height 22
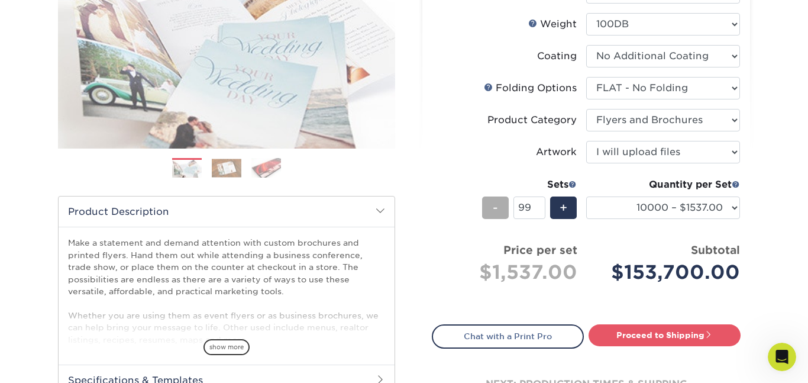
click at [498, 209] on div "-" at bounding box center [495, 207] width 27 height 22
click at [536, 205] on input "96" at bounding box center [529, 207] width 31 height 22
type input "9"
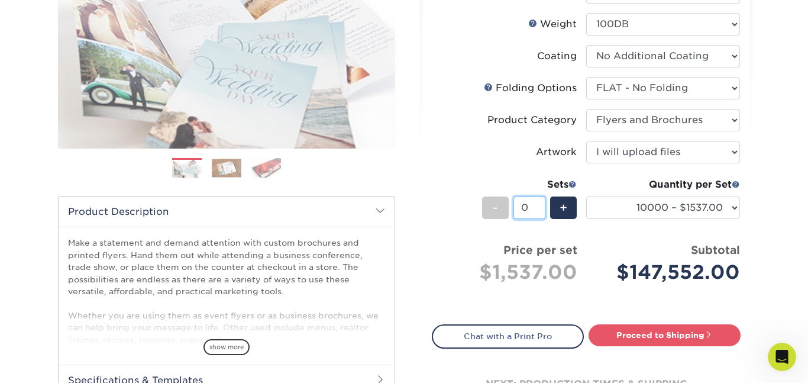
type input "0"
click at [478, 237] on li "Sets - 0 + Quantity per Set 500 – $342.00 1000 – $400.00 2000 – $530.00 2500 – …" at bounding box center [586, 207] width 308 height 69
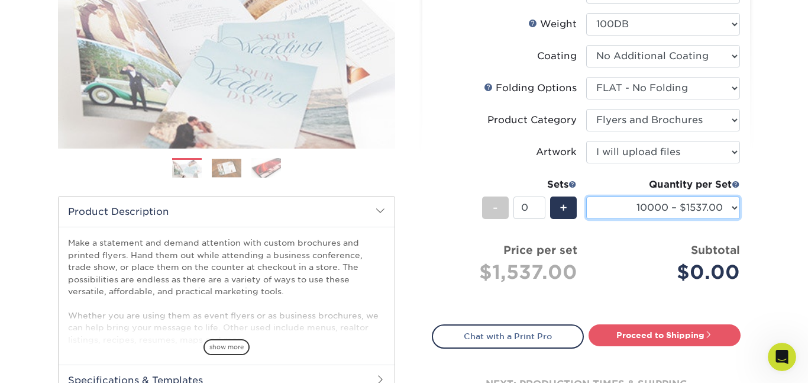
click at [713, 212] on select "500 – $342.00 1000 – $400.00 2000 – $530.00 2500 – $663.00 3000 – $715.00 4000 …" at bounding box center [663, 207] width 154 height 22
click at [586, 196] on select "500 – $342.00 1000 – $400.00 2000 – $530.00 2500 – $663.00 3000 – $715.00 4000 …" at bounding box center [663, 207] width 154 height 22
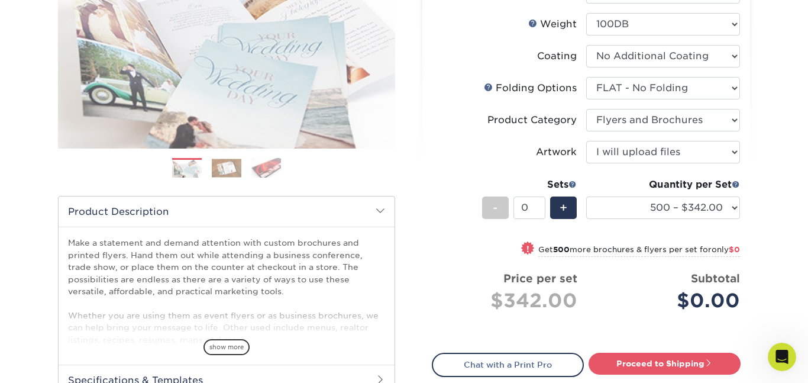
click at [555, 249] on strong "500" at bounding box center [561, 249] width 17 height 9
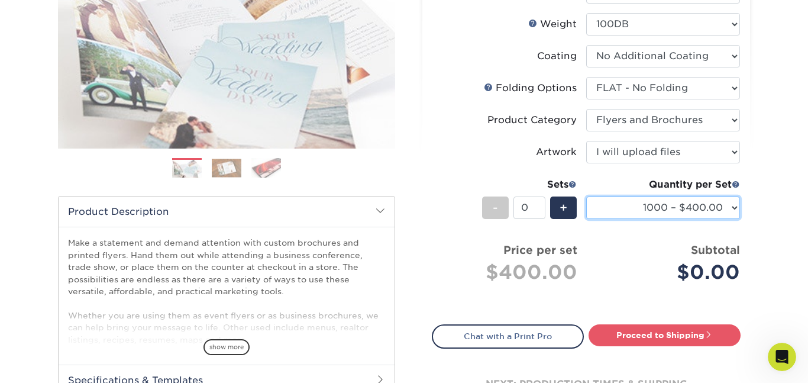
click at [680, 207] on select "500 – $342.00 1000 – $400.00 2000 – $530.00 2500 – $663.00 3000 – $715.00 4000 …" at bounding box center [663, 207] width 154 height 22
click at [586, 196] on select "500 – $342.00 1000 – $400.00 2000 – $530.00 2500 – $663.00 3000 – $715.00 4000 …" at bounding box center [663, 207] width 154 height 22
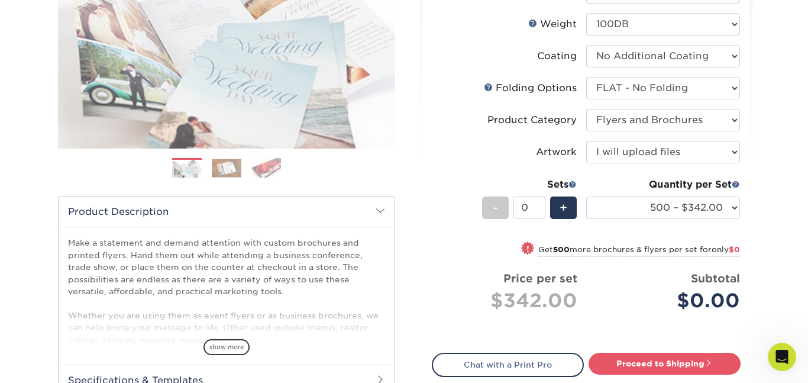
click at [543, 248] on small "Get 500 more brochures & flyers per set for only $0" at bounding box center [639, 251] width 202 height 12
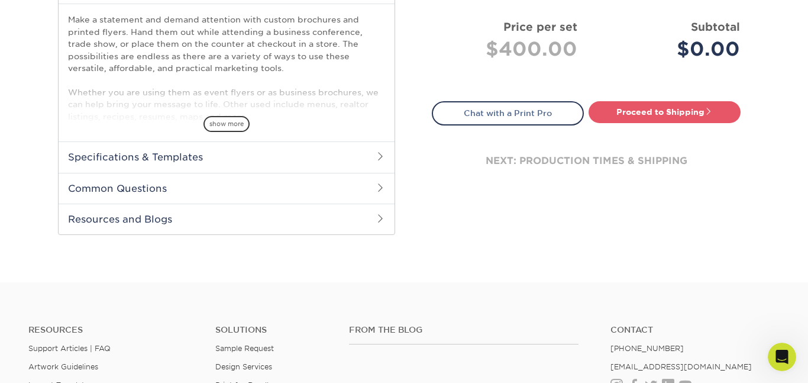
scroll to position [427, 0]
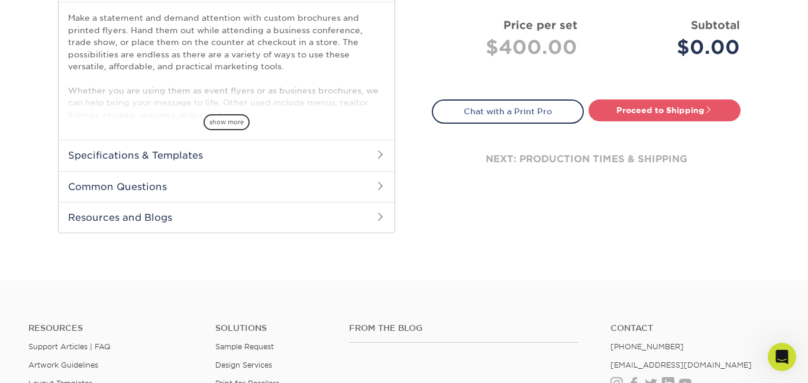
click at [127, 151] on h2 "Specifications & Templates" at bounding box center [227, 155] width 336 height 31
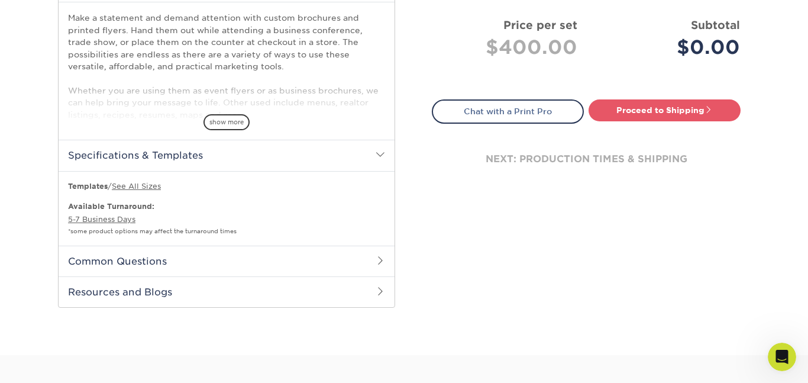
click at [128, 153] on h2 "Specifications & Templates" at bounding box center [227, 155] width 336 height 31
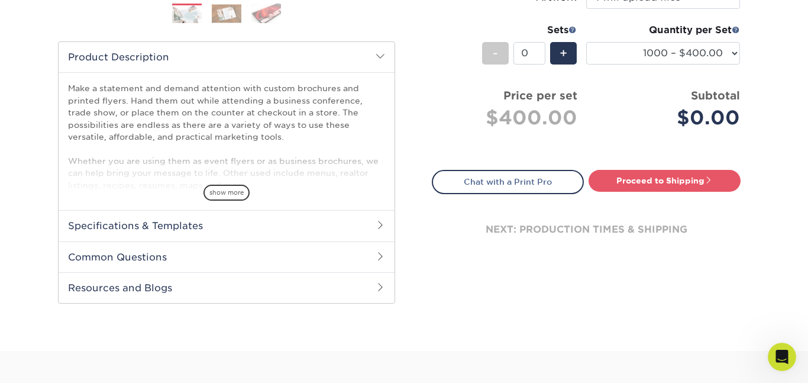
scroll to position [361, 0]
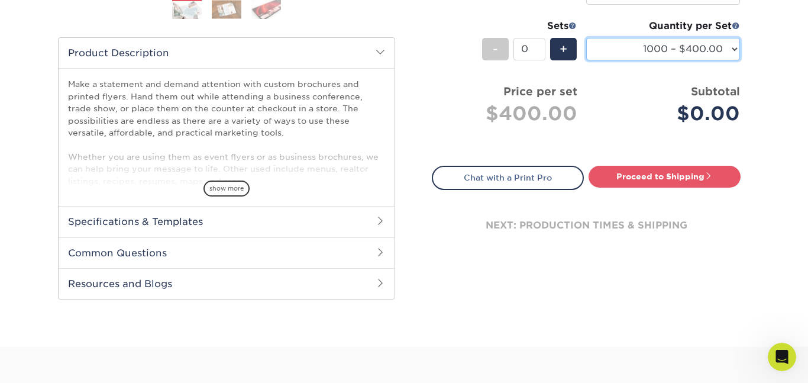
click at [694, 42] on select "500 – $342.00 1000 – $400.00 2000 – $530.00 2500 – $663.00 3000 – $715.00 4000 …" at bounding box center [663, 49] width 154 height 22
select select "500 – $342.00"
click at [586, 38] on select "500 – $342.00 1000 – $400.00 2000 – $530.00 2500 – $663.00 3000 – $715.00 4000 …" at bounding box center [663, 49] width 154 height 22
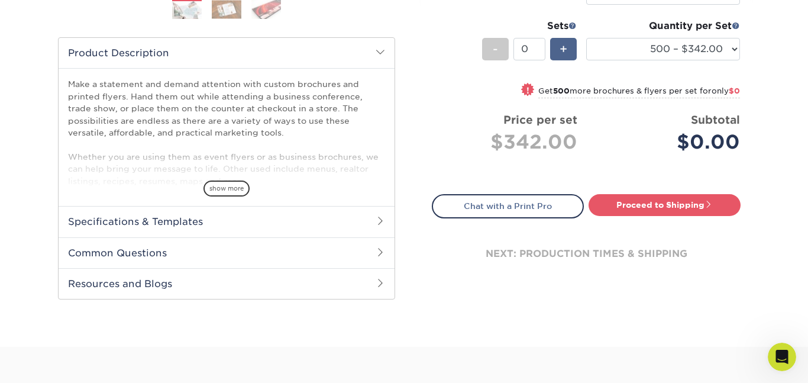
click at [566, 57] on div "+" at bounding box center [563, 49] width 27 height 22
type input "1"
click at [611, 92] on small "Get 500 more brochures & flyers per set for only $58" at bounding box center [637, 92] width 205 height 12
select select "1000 – $400.00"
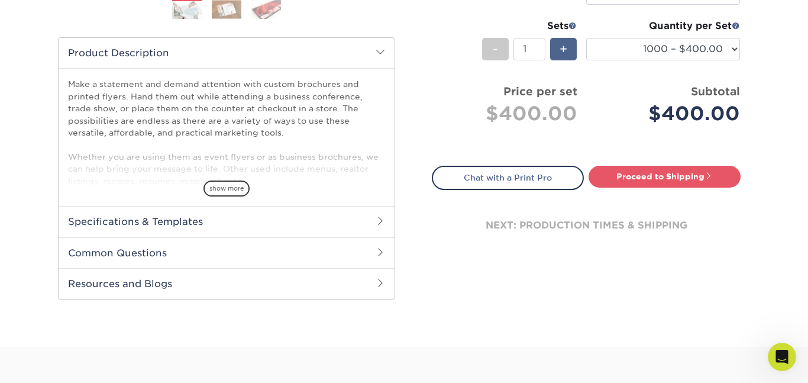
click at [570, 52] on div "+" at bounding box center [563, 49] width 27 height 22
type input "2"
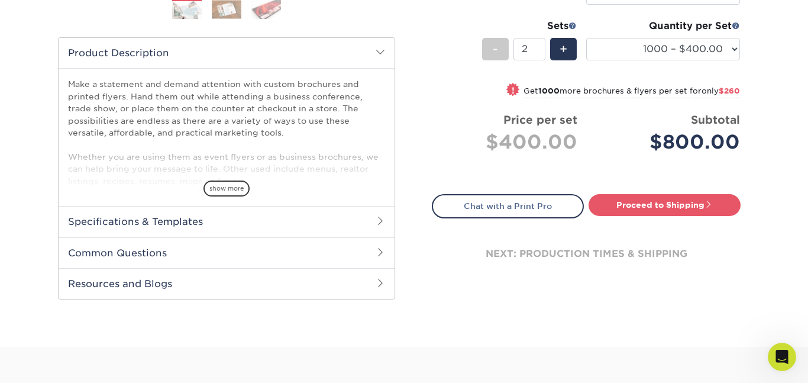
click at [609, 89] on small "Get 1000 more brochures & flyers per set for only $260" at bounding box center [632, 92] width 217 height 12
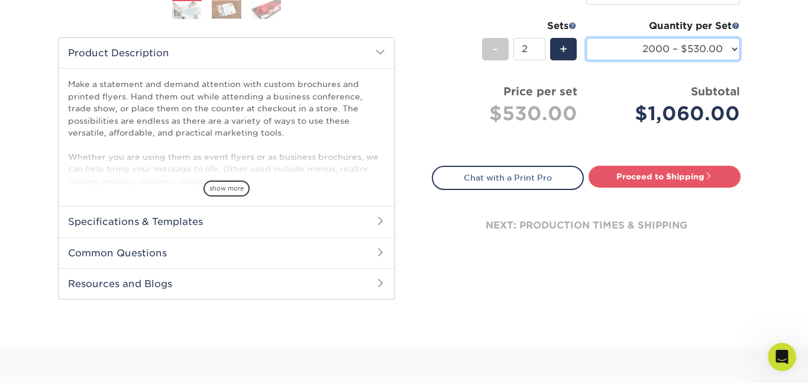
click at [645, 54] on select "500 – $342.00 1000 – $400.00 2000 – $530.00 2500 – $663.00 3000 – $715.00 4000 …" at bounding box center [663, 49] width 154 height 22
select select "500 – $342.00"
click at [586, 38] on select "500 – $342.00 1000 – $400.00 2000 – $530.00 2500 – $663.00 3000 – $715.00 4000 …" at bounding box center [663, 49] width 154 height 22
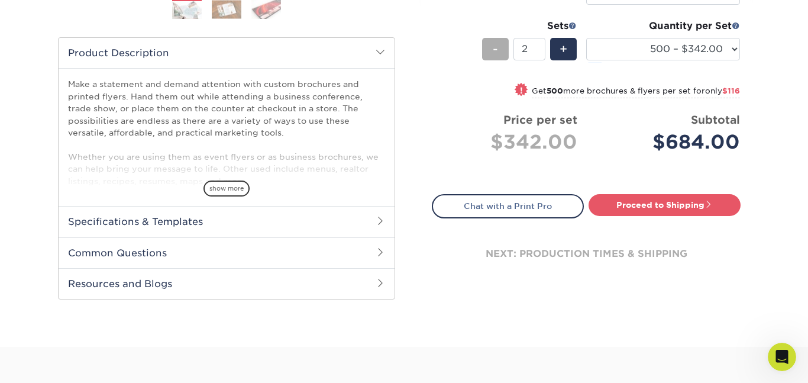
click at [495, 55] on span "-" at bounding box center [495, 49] width 5 height 18
type input "1"
click at [498, 54] on span "-" at bounding box center [495, 49] width 5 height 18
click at [486, 53] on div "-" at bounding box center [495, 49] width 27 height 22
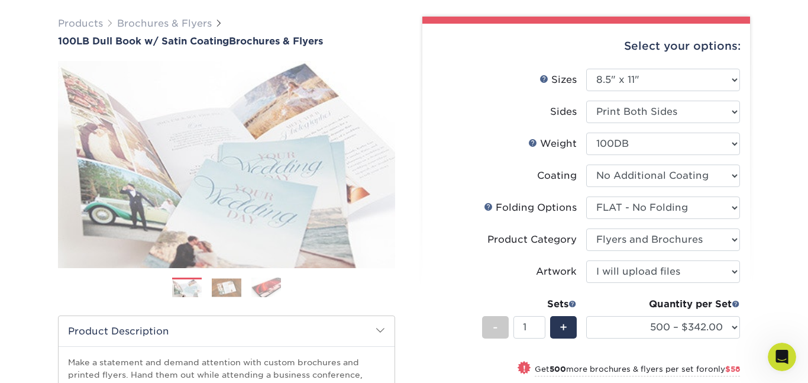
scroll to position [0, 0]
